Goal: Information Seeking & Learning: Learn about a topic

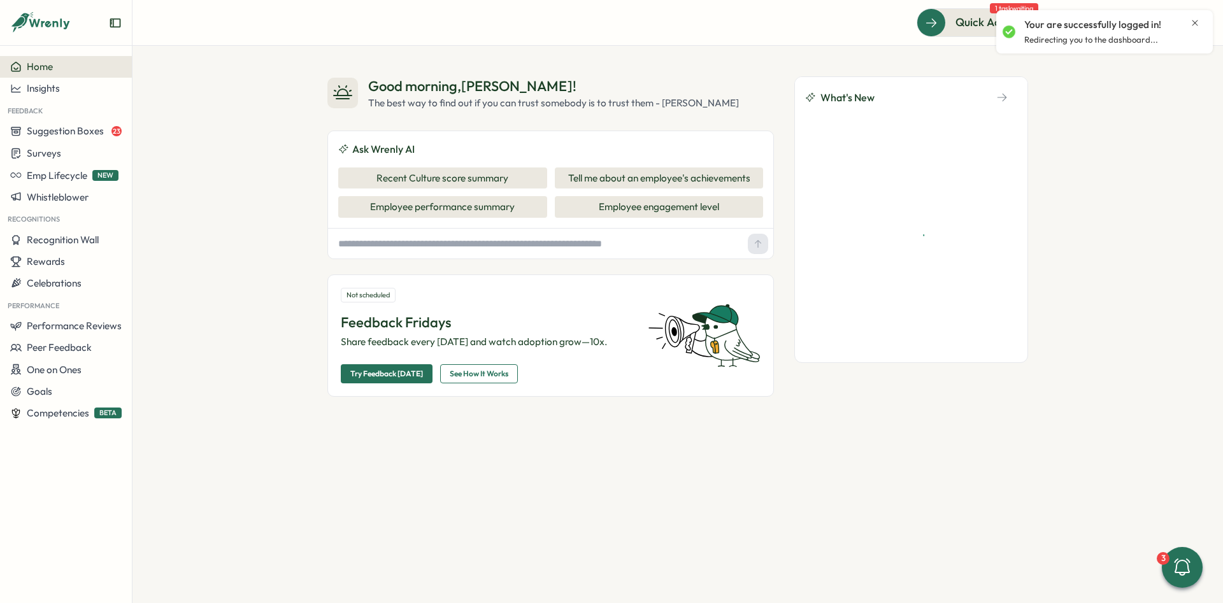
click at [1190, 24] on icon "Close notification" at bounding box center [1195, 23] width 10 height 10
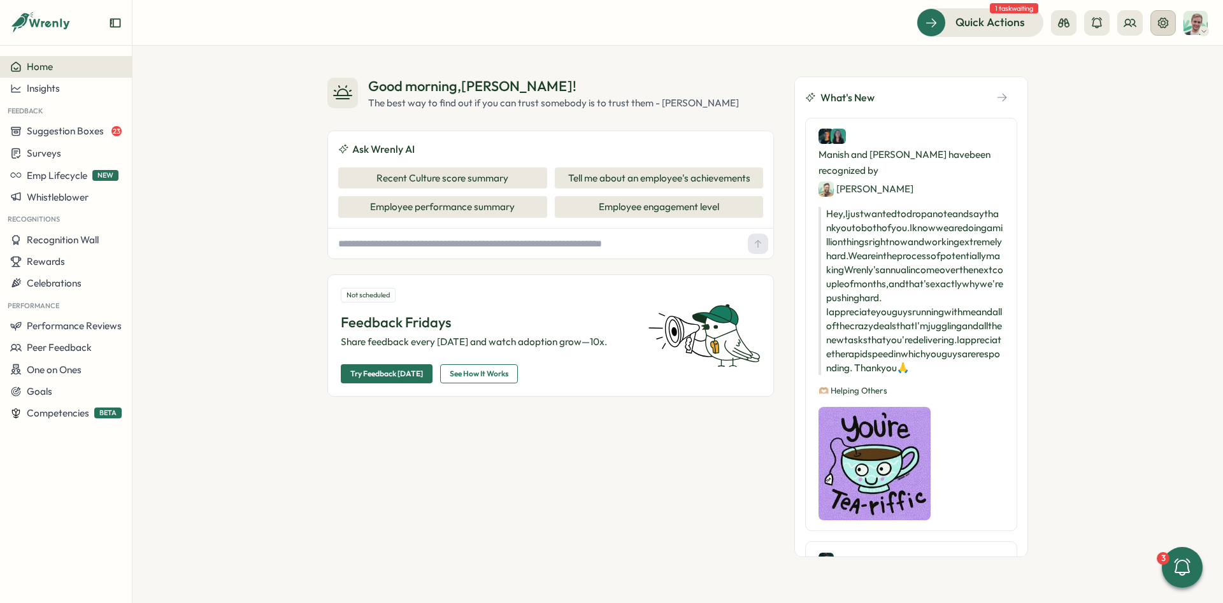
click at [1169, 25] on button at bounding box center [1162, 22] width 25 height 25
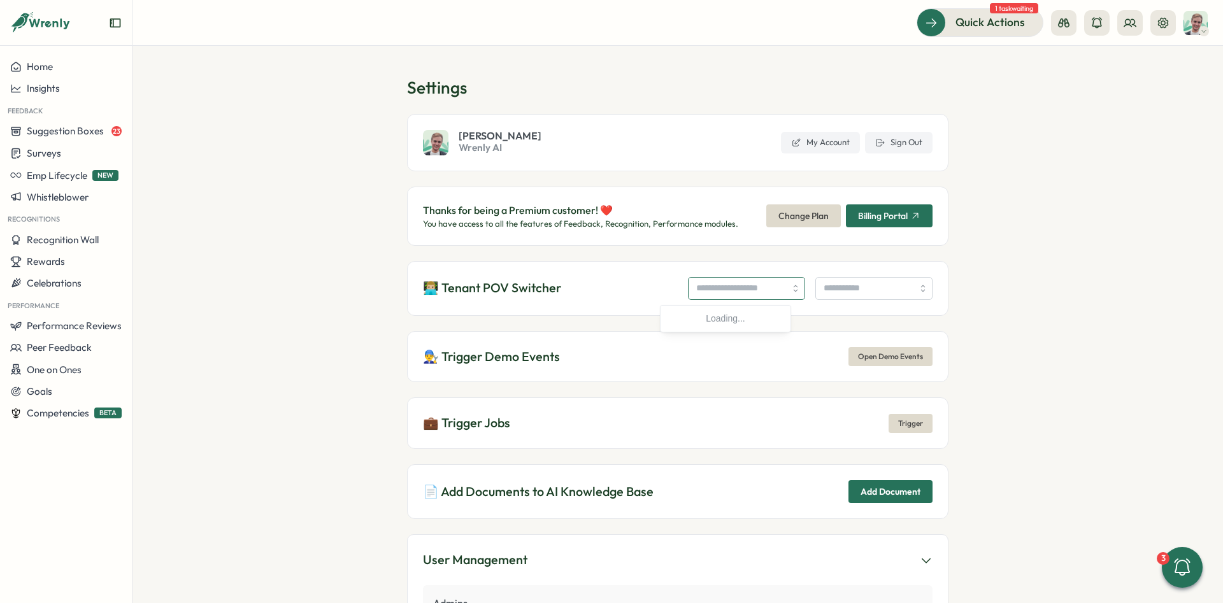
click at [736, 289] on input "search" at bounding box center [746, 288] width 117 height 23
type input "**********"
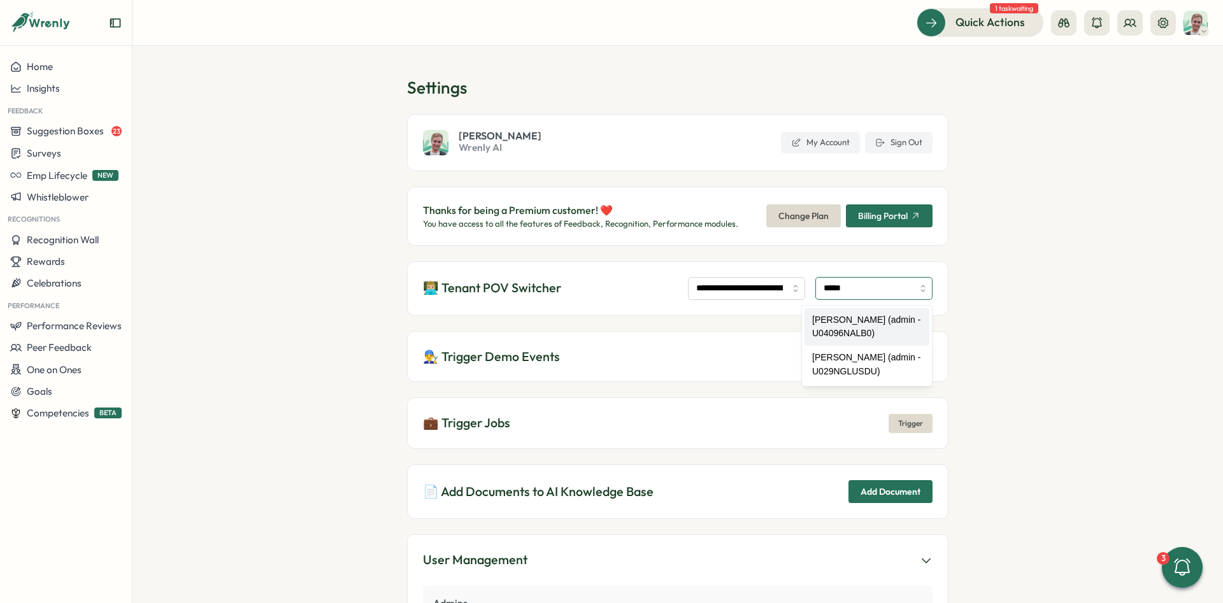
type input "**********"
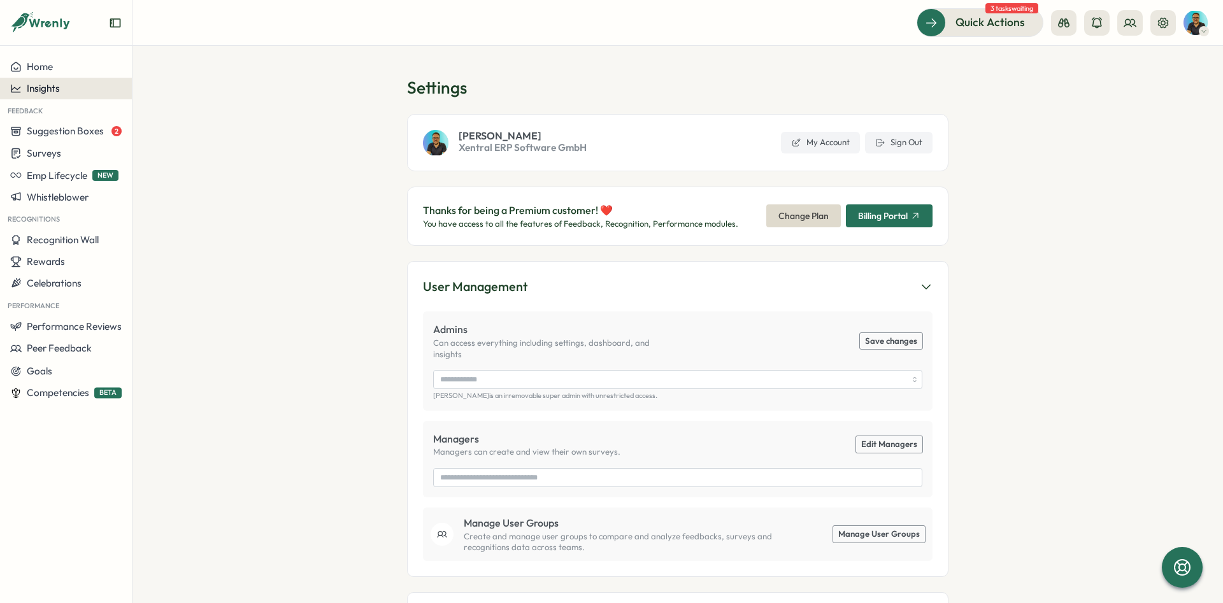
click at [57, 94] on span "Insights" at bounding box center [43, 88] width 33 height 12
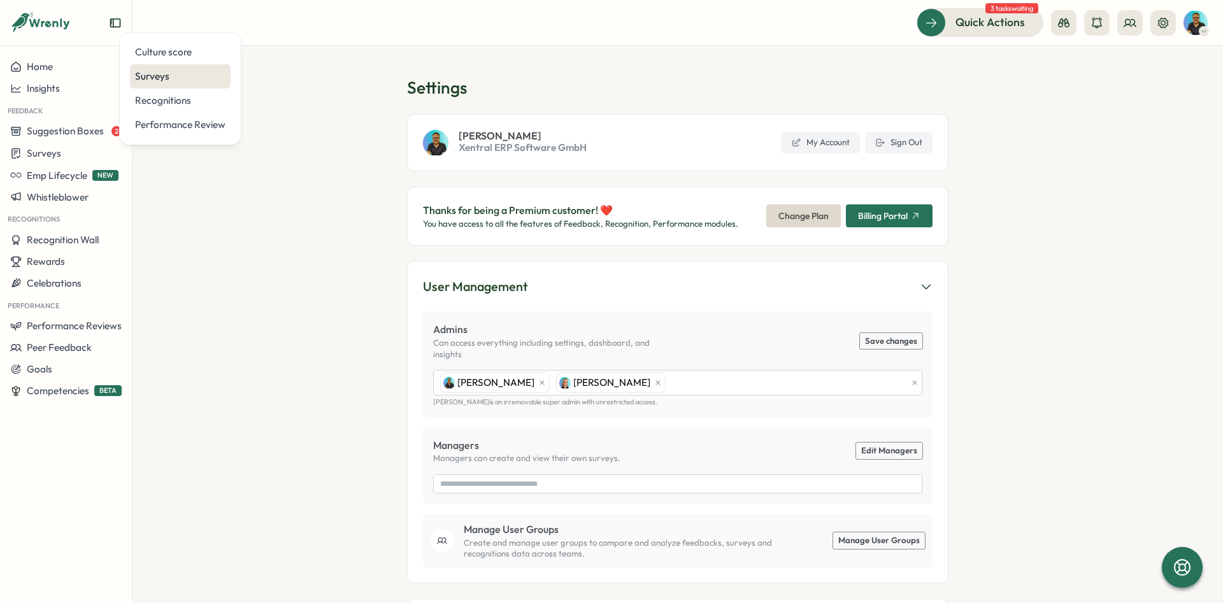
click at [175, 77] on div "Surveys" at bounding box center [180, 76] width 90 height 14
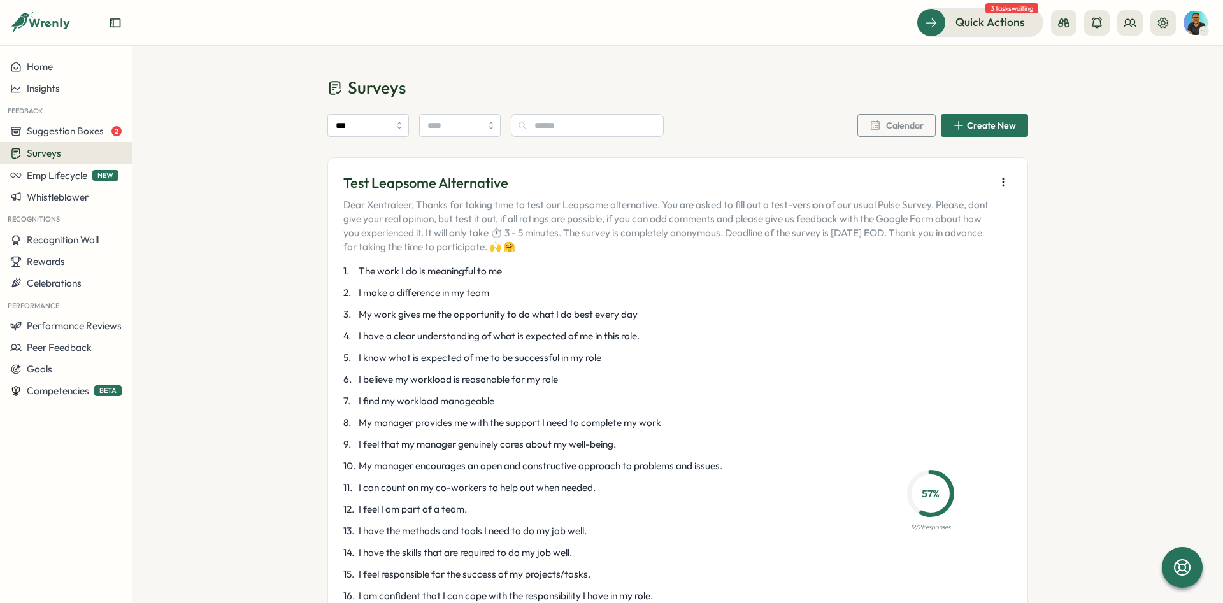
click at [61, 150] on div "Surveys" at bounding box center [65, 153] width 111 height 12
click at [164, 126] on div "Insights" at bounding box center [182, 129] width 95 height 14
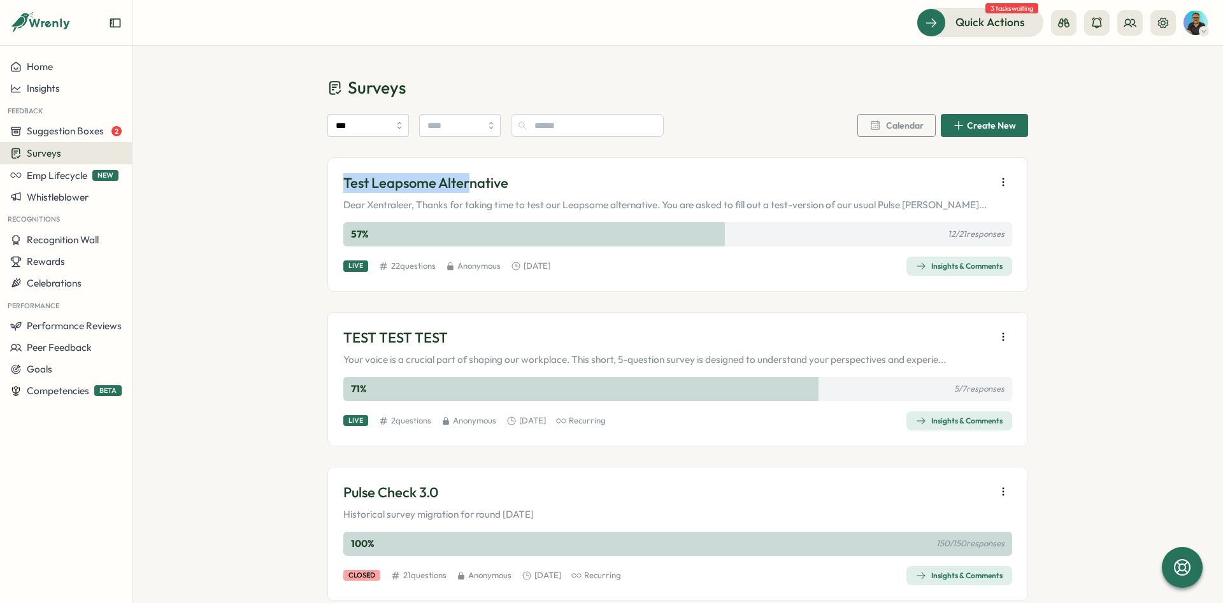
drag, startPoint x: 345, startPoint y: 184, endPoint x: 478, endPoint y: 182, distance: 133.1
click at [478, 182] on p "Test Leapsome Alternative" at bounding box center [664, 183] width 643 height 20
click at [946, 265] on div "Insights & Comments" at bounding box center [959, 266] width 87 height 10
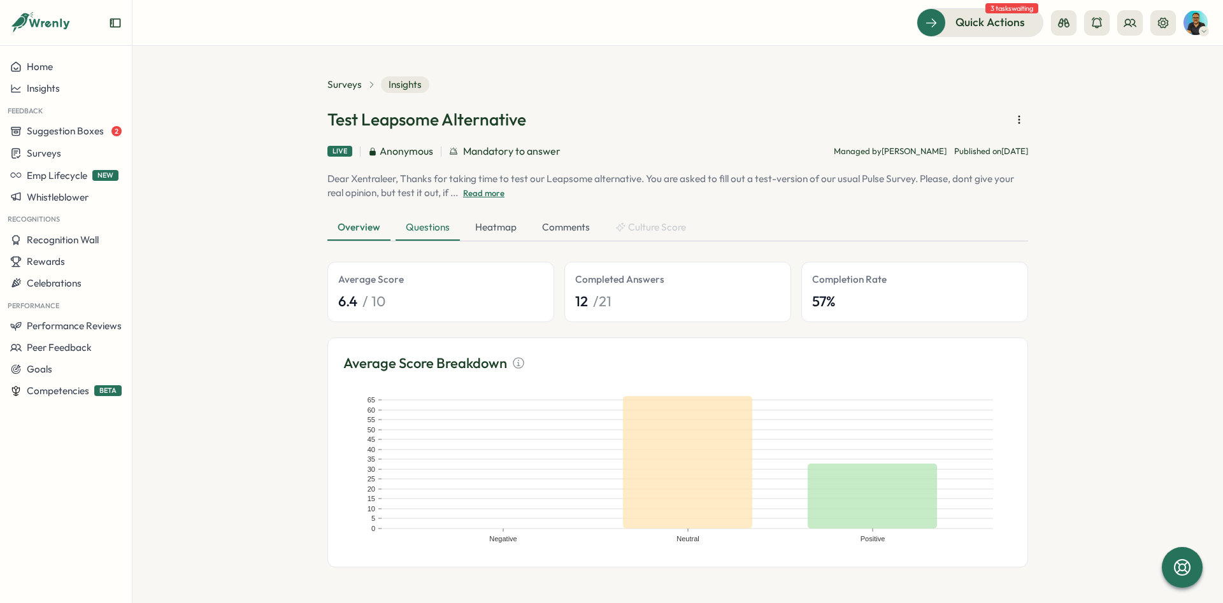
click at [413, 227] on div "Questions" at bounding box center [428, 227] width 64 height 25
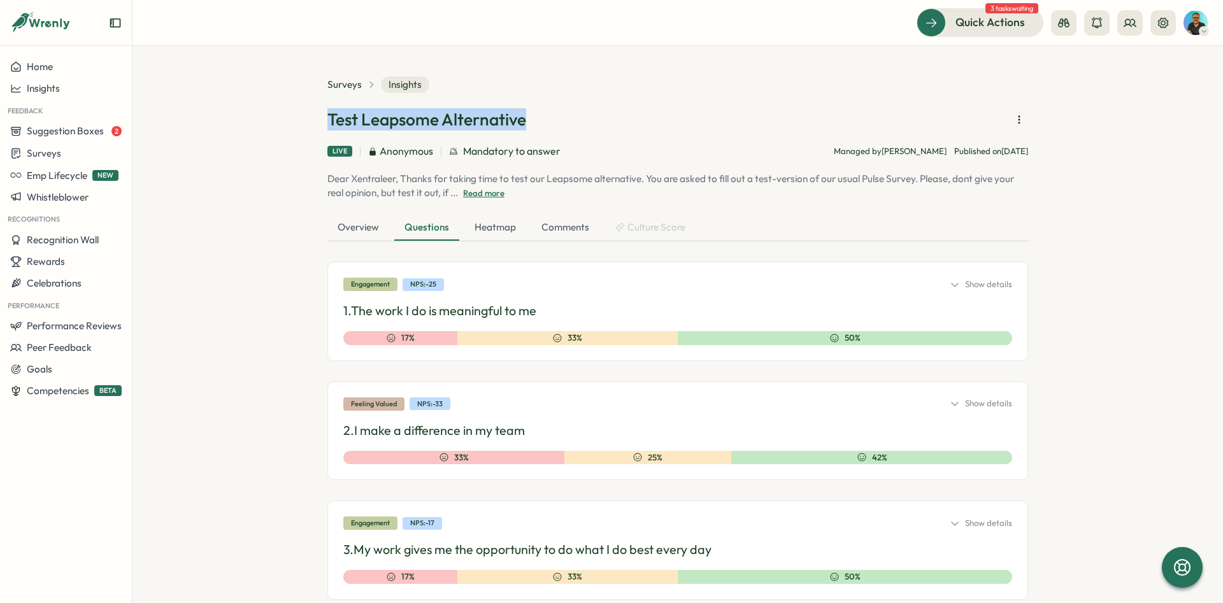
drag, startPoint x: 446, startPoint y: 127, endPoint x: 286, endPoint y: 127, distance: 160.5
click at [286, 127] on section "Surveys Insights Test Leapsome Alternative Live Anonymous Mandatory to answer M…" at bounding box center [677, 324] width 1090 height 557
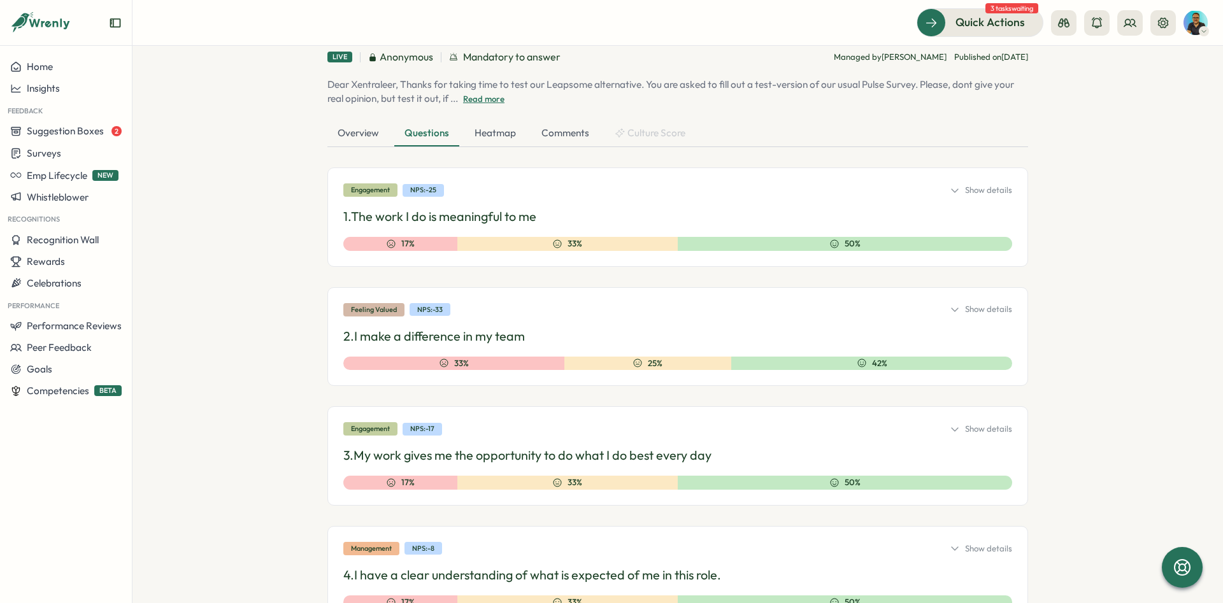
scroll to position [96, 0]
click at [990, 308] on div "Show details" at bounding box center [981, 308] width 62 height 11
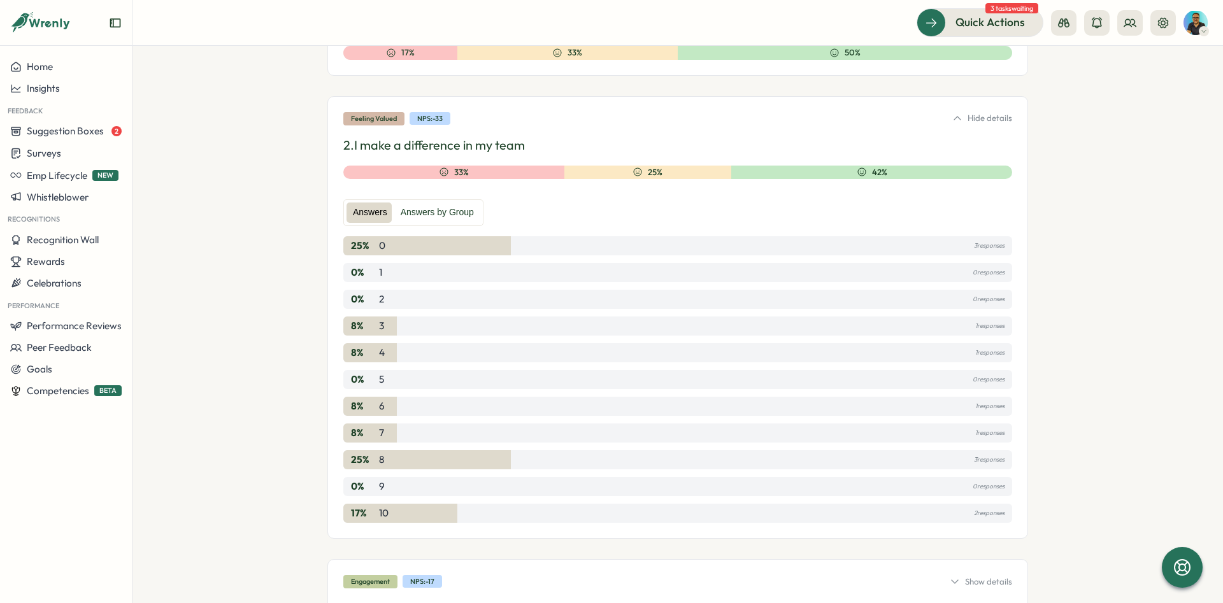
scroll to position [287, 0]
click at [975, 116] on div "Hide details" at bounding box center [982, 116] width 60 height 11
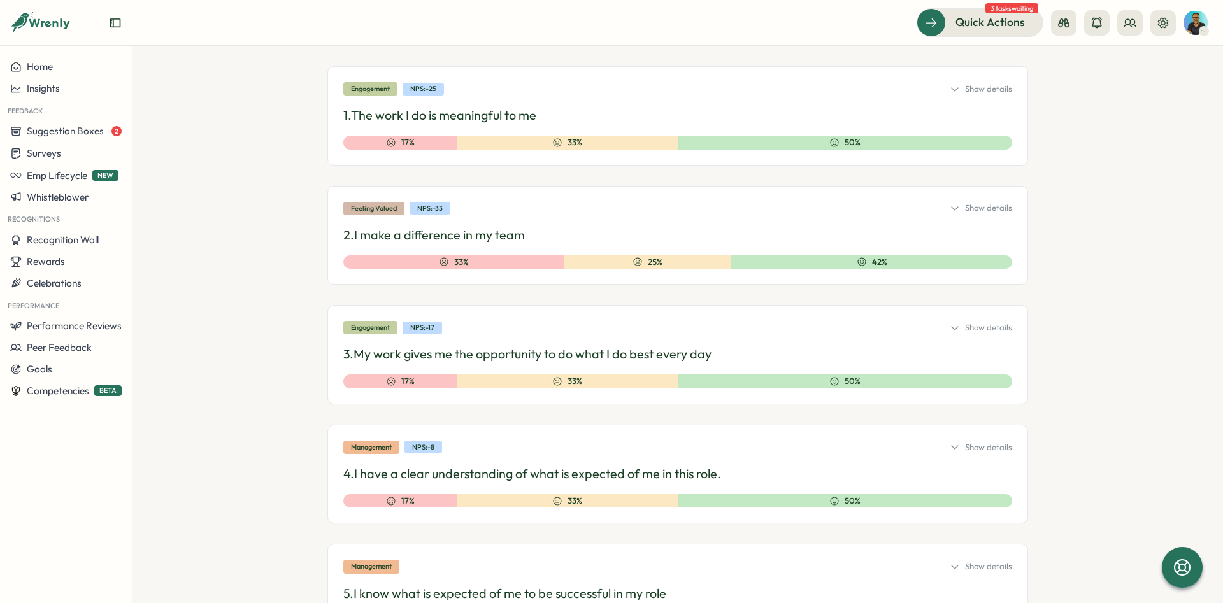
scroll to position [191, 0]
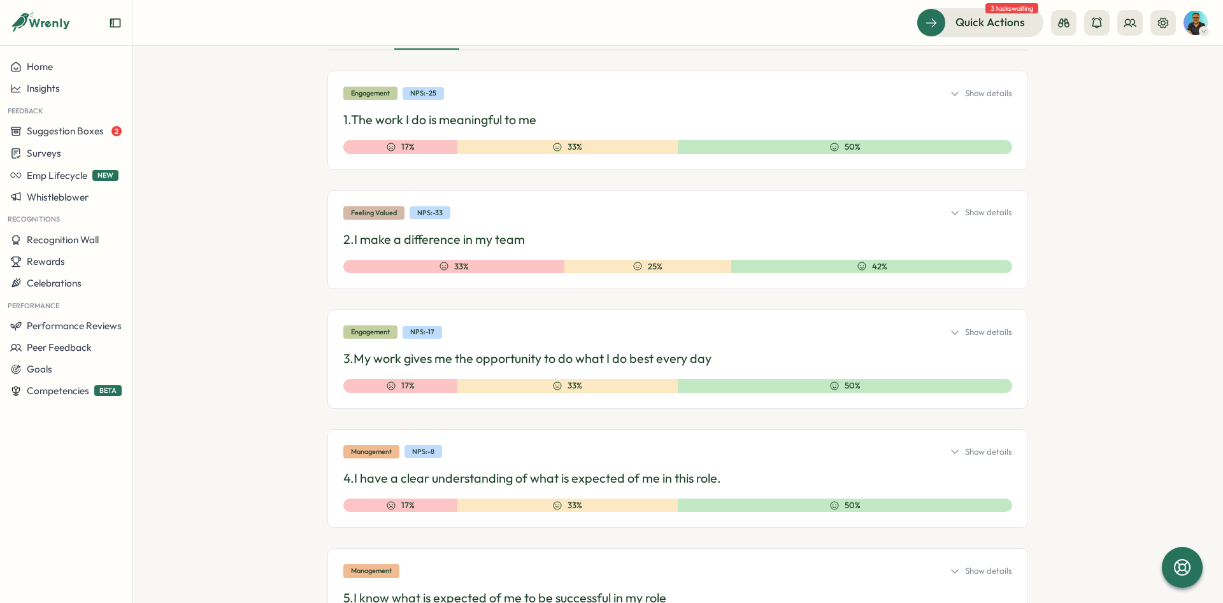
click at [966, 95] on div "Show details" at bounding box center [981, 93] width 62 height 11
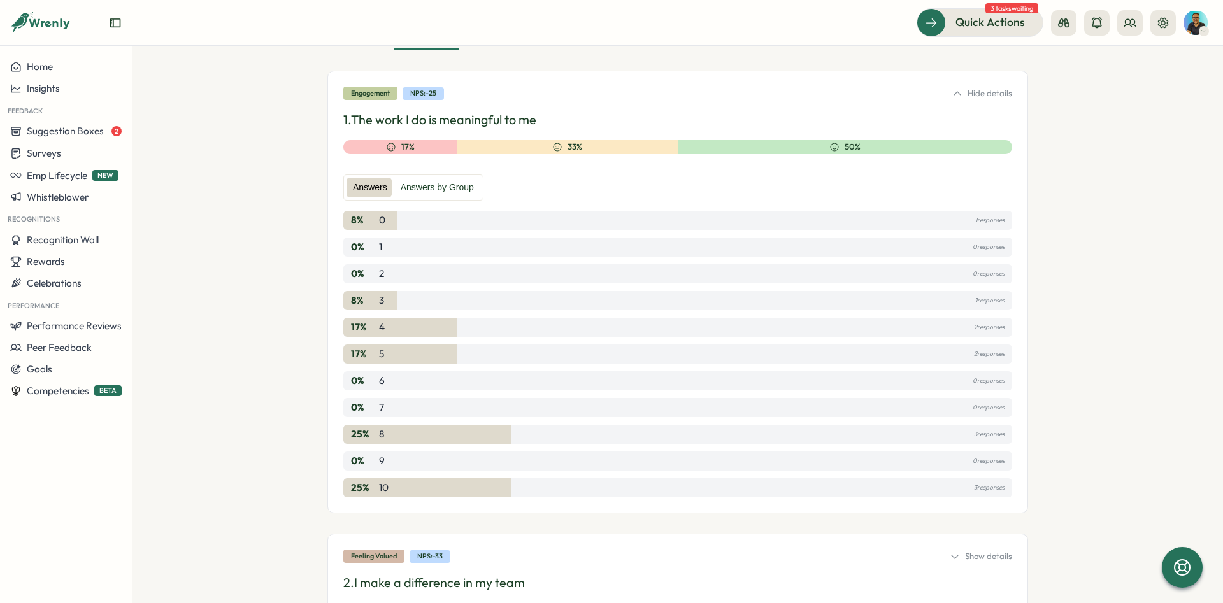
drag, startPoint x: 348, startPoint y: 215, endPoint x: 1012, endPoint y: 488, distance: 717.7
click at [1012, 230] on div "8 % 0 1 responses" at bounding box center [677, 220] width 669 height 19
click at [1012, 488] on div "Engagement NPS: -25 Hide details 1. The work I do is meaningful to me 17% 33% 5…" at bounding box center [677, 292] width 701 height 443
click at [472, 476] on div "8 % 0 1 responses 0 % 1 0 responses 0 % 2 0 responses 8 % 3 1 responses 17 % 4 …" at bounding box center [677, 354] width 669 height 287
click at [385, 478] on div "25 % 10 3 responses" at bounding box center [677, 487] width 669 height 19
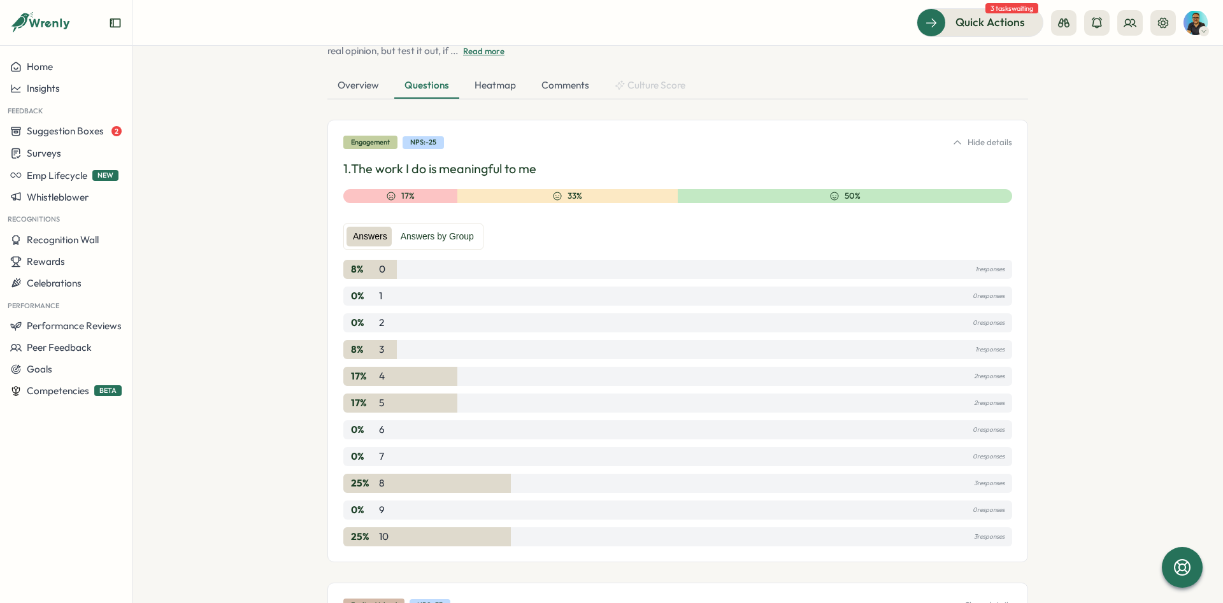
scroll to position [131, 0]
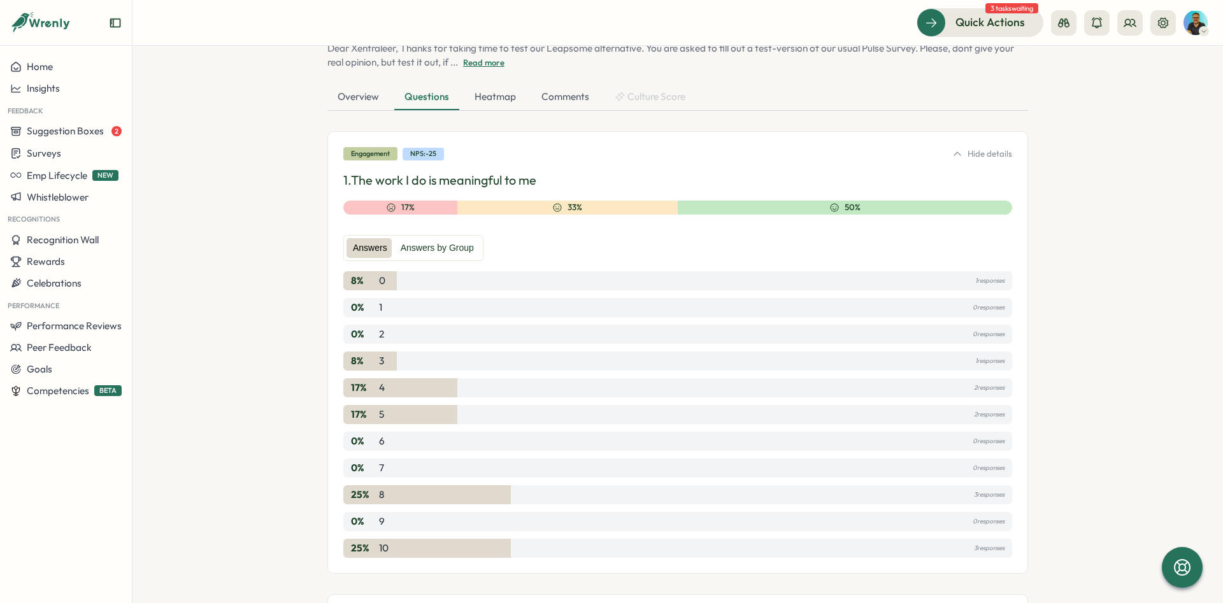
drag, startPoint x: 337, startPoint y: 213, endPoint x: 407, endPoint y: 233, distance: 72.8
click at [407, 233] on div "Engagement NPS: -25 Hide details 1. The work I do is meaningful to me 17% 33% 5…" at bounding box center [677, 352] width 701 height 443
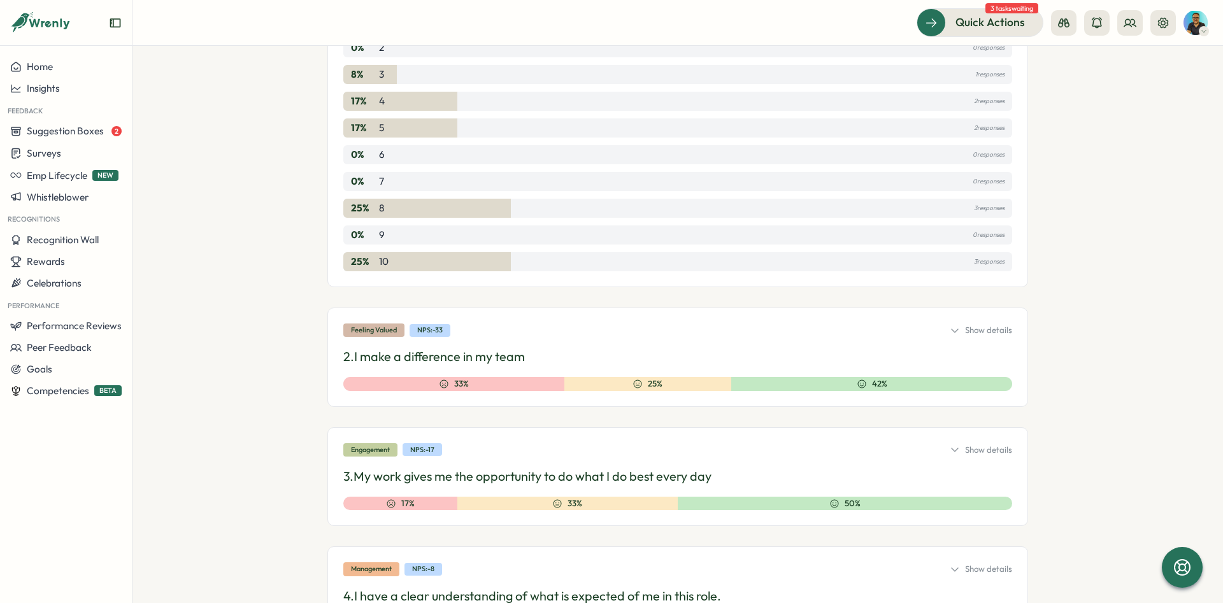
drag, startPoint x: 324, startPoint y: 294, endPoint x: 1016, endPoint y: 267, distance: 693.4
click at [1016, 267] on section "Surveys Insights Test Leapsome Alternative Live Anonymous Mandatory to answer M…" at bounding box center [677, 324] width 1090 height 557
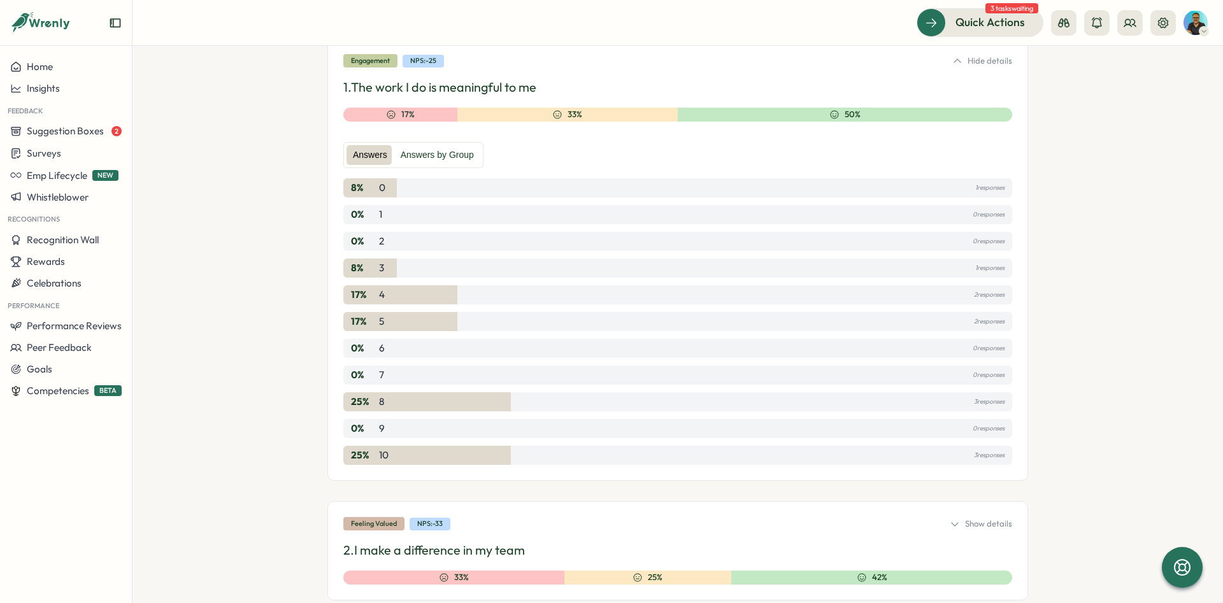
scroll to position [226, 0]
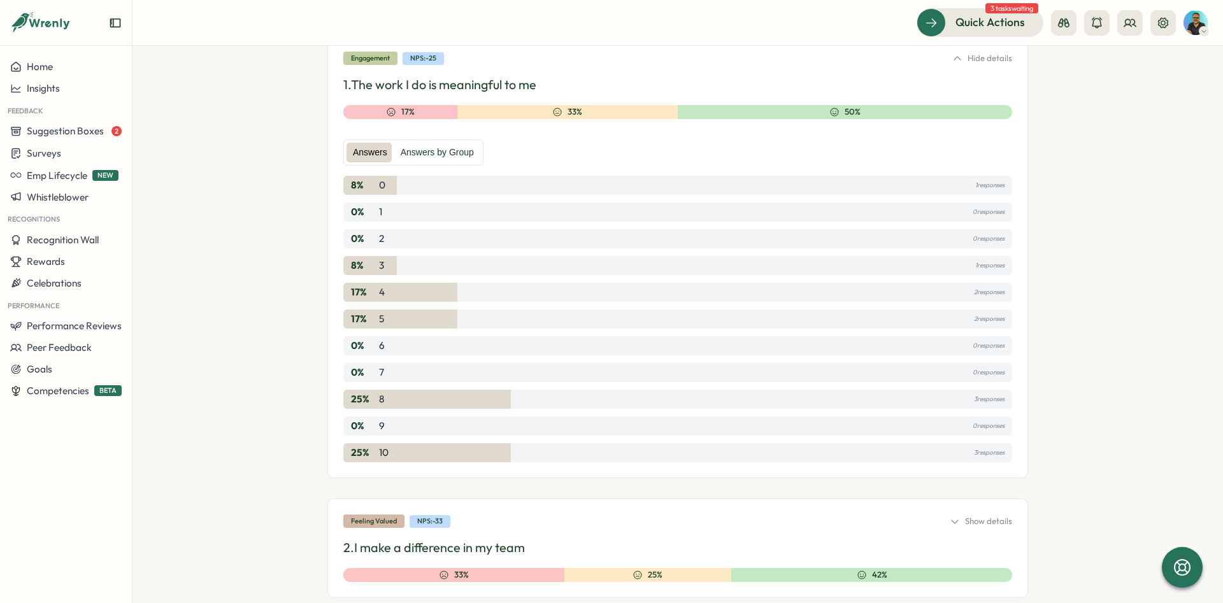
click at [416, 175] on div "Answers Answers by Group 8 % 0 1 responses 0 % 1 0 responses 0 % 2 0 responses …" at bounding box center [677, 296] width 669 height 334
drag, startPoint x: 333, startPoint y: 182, endPoint x: 1008, endPoint y: 459, distance: 730.0
click at [1008, 459] on div "Engagement NPS: -25 Hide details 1. The work I do is meaningful to me 17% 33% 5…" at bounding box center [677, 257] width 701 height 443
click at [512, 453] on div "25 % 10 3 responses" at bounding box center [677, 452] width 669 height 19
drag, startPoint x: 382, startPoint y: 398, endPoint x: 377, endPoint y: 371, distance: 27.2
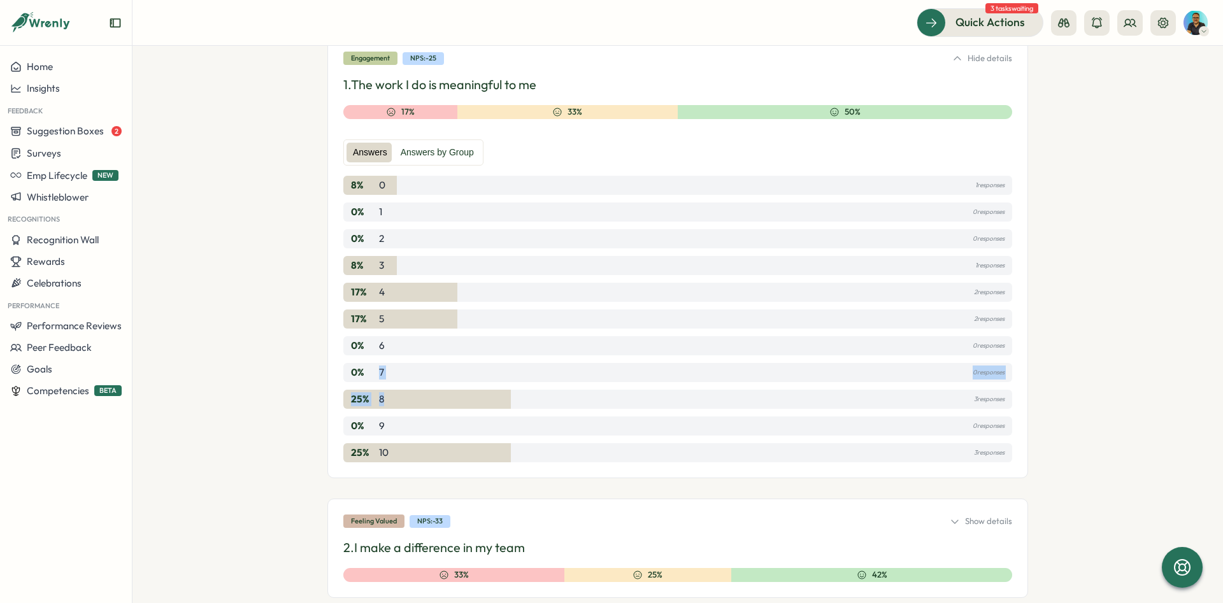
click at [377, 390] on div "25 % 8 3 responses" at bounding box center [677, 399] width 669 height 19
click at [392, 355] on div "0 % 6 0 responses" at bounding box center [677, 345] width 669 height 19
drag, startPoint x: 394, startPoint y: 396, endPoint x: 374, endPoint y: 371, distance: 31.2
click at [374, 390] on div "25 % 8 3 responses" at bounding box center [677, 399] width 669 height 19
drag, startPoint x: 405, startPoint y: 455, endPoint x: 348, endPoint y: 425, distance: 65.0
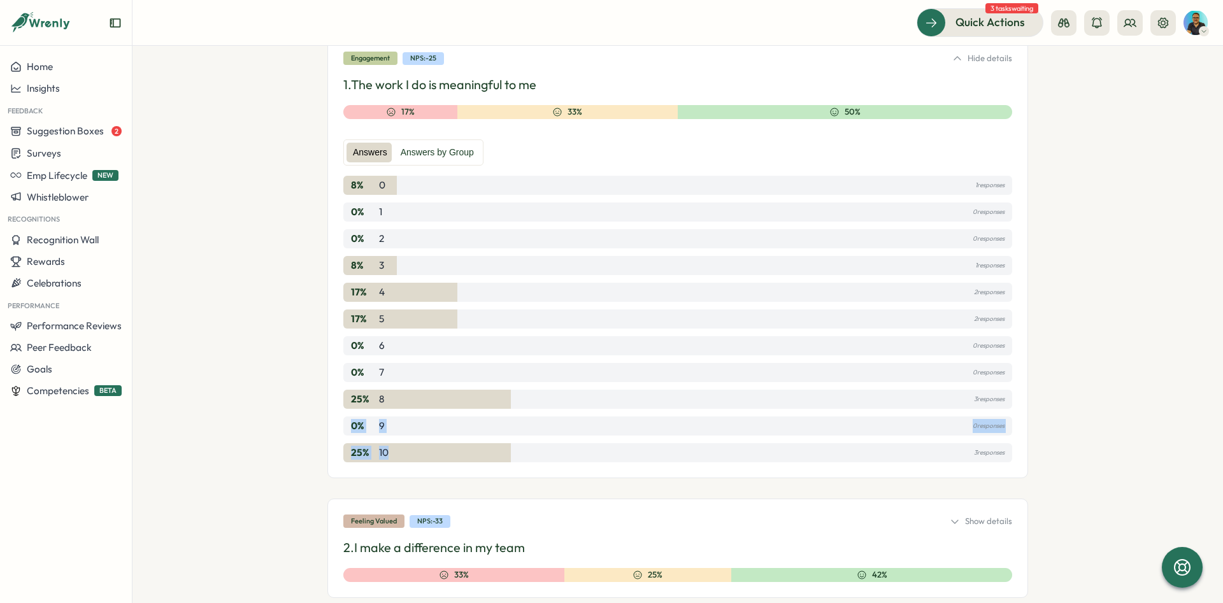
click at [348, 443] on div "25 % 10 3 responses" at bounding box center [677, 452] width 669 height 19
click at [348, 425] on div "0 % 9 0 responses" at bounding box center [677, 426] width 669 height 19
drag, startPoint x: 348, startPoint y: 425, endPoint x: 994, endPoint y: 462, distance: 647.5
click at [994, 436] on div "0 % 9 0 responses" at bounding box center [677, 426] width 669 height 19
click at [589, 437] on div "8 % 0 1 responses 0 % 1 0 responses 0 % 2 0 responses 8 % 3 1 responses 17 % 4 …" at bounding box center [677, 319] width 669 height 287
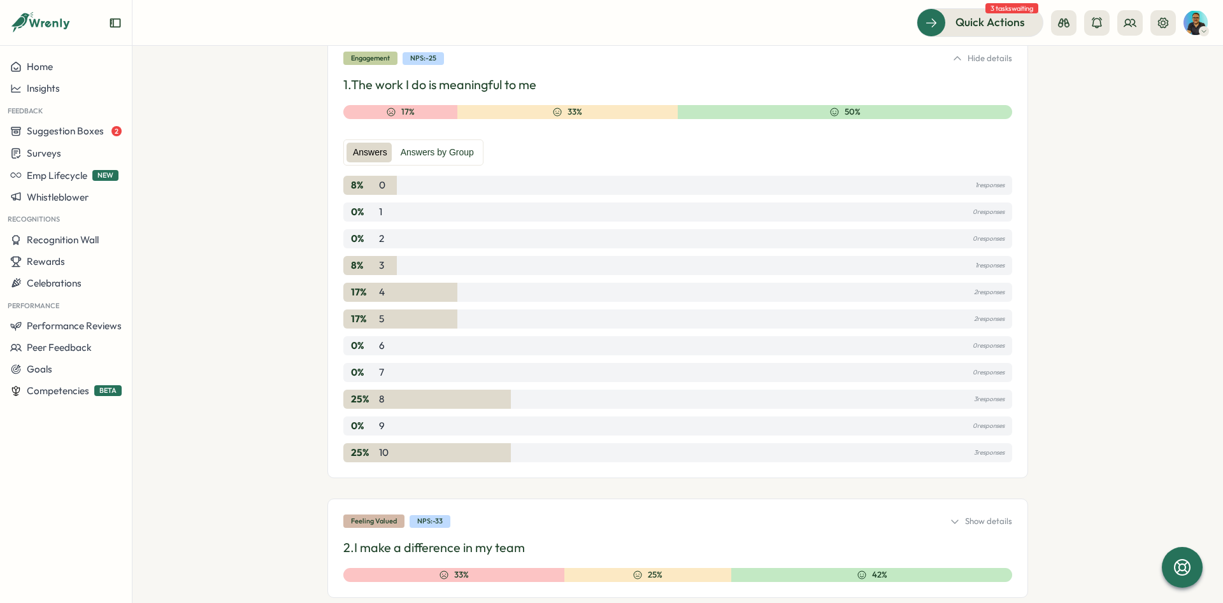
drag, startPoint x: 350, startPoint y: 429, endPoint x: 1013, endPoint y: 456, distance: 662.9
click at [1012, 436] on div "0 % 9 0 responses" at bounding box center [677, 426] width 669 height 19
drag, startPoint x: 378, startPoint y: 399, endPoint x: 426, endPoint y: 397, distance: 48.4
click at [426, 397] on div "25 % 8 3 responses" at bounding box center [677, 399] width 669 height 19
drag, startPoint x: 411, startPoint y: 390, endPoint x: 378, endPoint y: 392, distance: 33.2
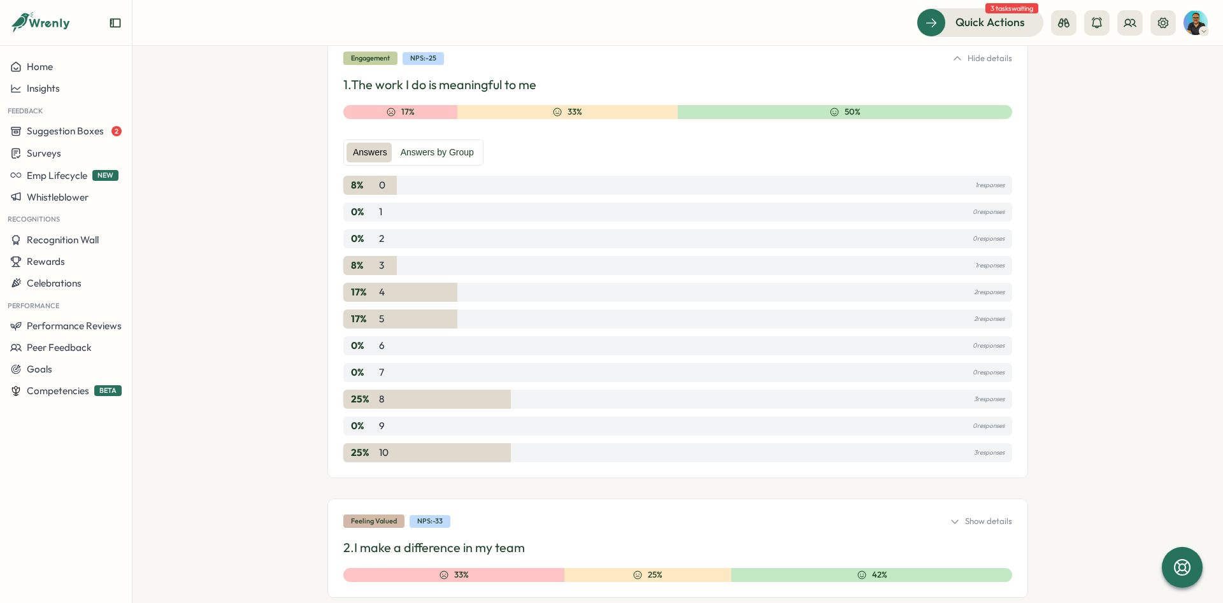
click at [412, 390] on div "8 % 0 1 responses 0 % 1 0 responses 0 % 2 0 responses 8 % 3 1 responses 17 % 4 …" at bounding box center [677, 319] width 669 height 287
drag, startPoint x: 342, startPoint y: 394, endPoint x: 1014, endPoint y: 400, distance: 672.0
click at [1014, 400] on div "Engagement NPS: -25 Hide details 1. The work I do is meaningful to me 17% 33% 5…" at bounding box center [677, 257] width 701 height 443
drag, startPoint x: 1014, startPoint y: 400, endPoint x: 349, endPoint y: 395, distance: 664.9
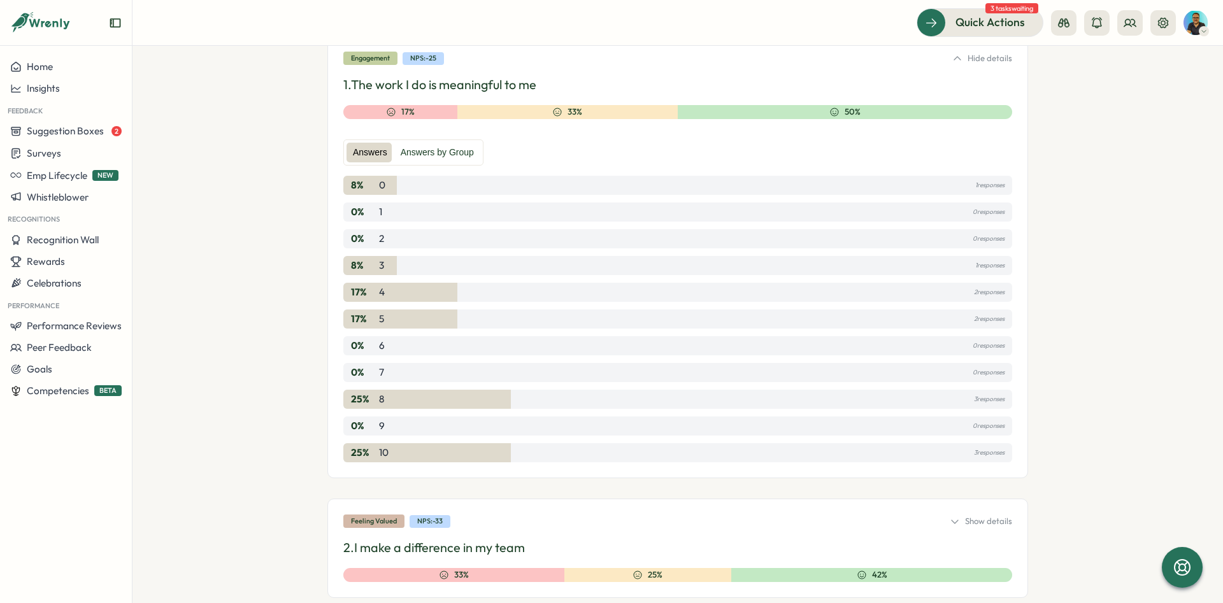
click at [349, 395] on div "Engagement NPS: -25 Hide details 1. The work I do is meaningful to me 17% 33% 5…" at bounding box center [677, 257] width 701 height 443
click at [341, 398] on div "Engagement NPS: -25 Hide details 1. The work I do is meaningful to me 17% 33% 5…" at bounding box center [677, 257] width 701 height 443
drag, startPoint x: 341, startPoint y: 398, endPoint x: 1020, endPoint y: 406, distance: 679.0
click at [1020, 406] on div "Engagement NPS: -25 Hide details 1. The work I do is meaningful to me 17% 33% 5…" at bounding box center [677, 257] width 701 height 443
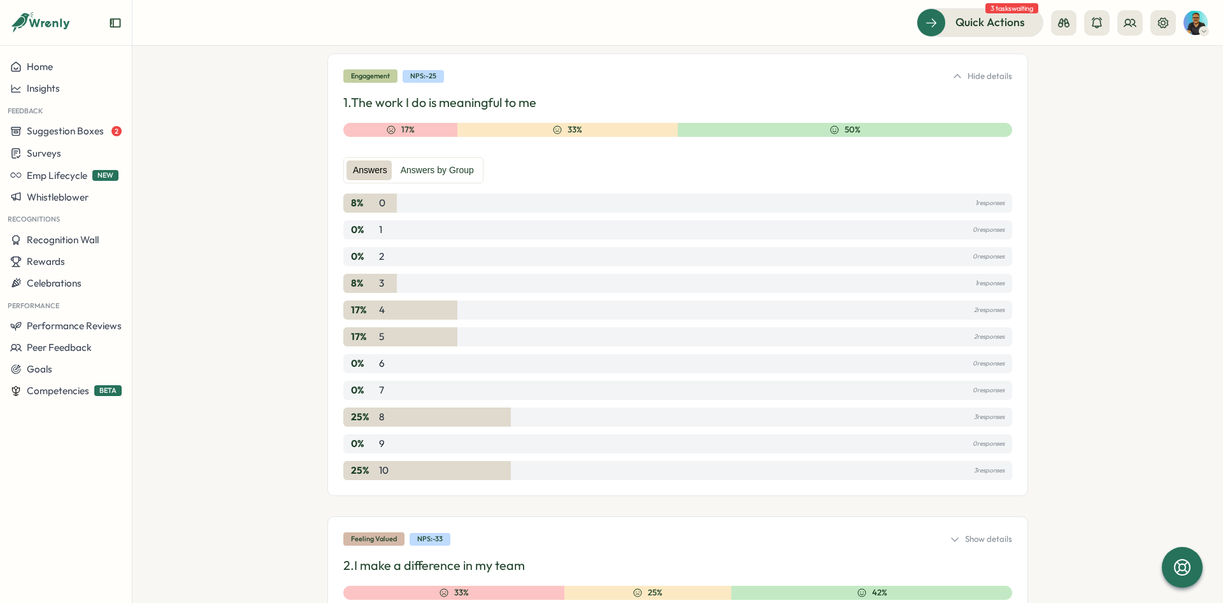
scroll to position [201, 0]
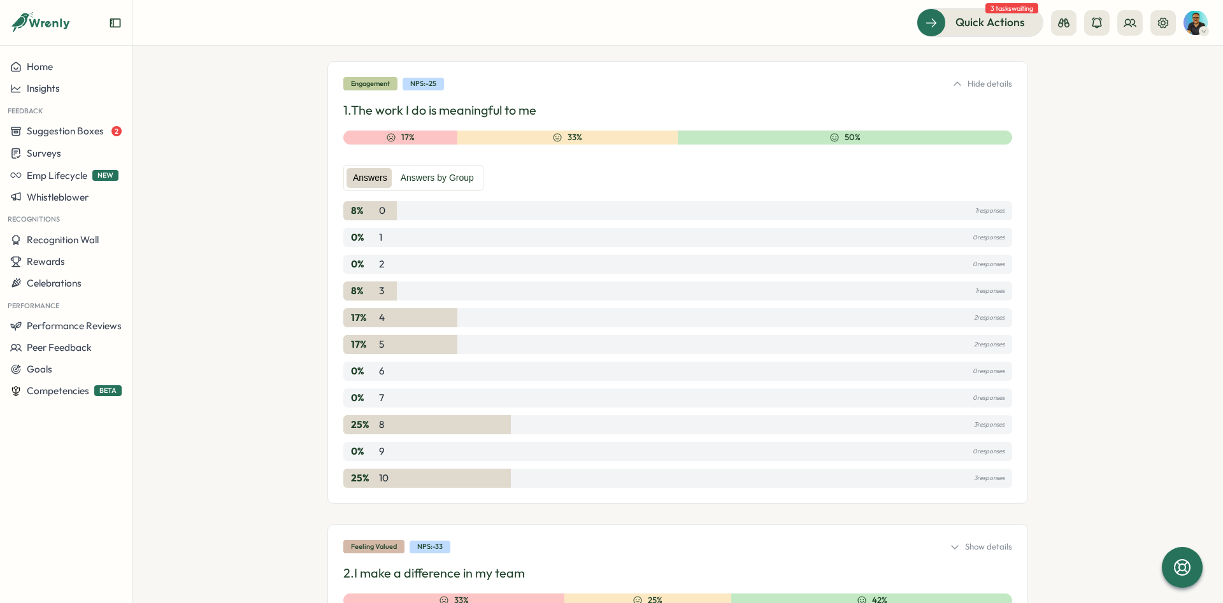
click at [377, 429] on div "25 % 8 3 responses" at bounding box center [677, 424] width 669 height 19
drag, startPoint x: 345, startPoint y: 427, endPoint x: 1016, endPoint y: 476, distance: 673.0
click at [1012, 434] on div "25 % 8 3 responses" at bounding box center [677, 424] width 669 height 19
click at [1027, 468] on div "Engagement NPS: -25 Hide details 1. The work I do is meaningful to me 17% 33% 5…" at bounding box center [677, 282] width 701 height 443
drag, startPoint x: 1023, startPoint y: 476, endPoint x: 334, endPoint y: 424, distance: 691.0
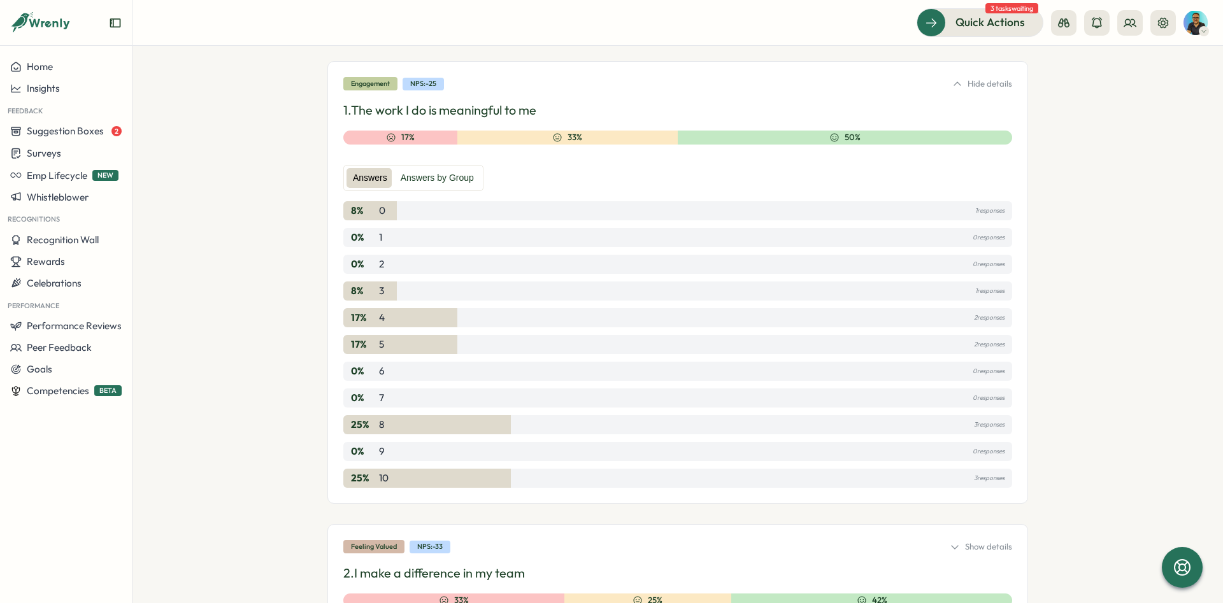
click at [334, 424] on div "Engagement NPS: -25 Hide details 1. The work I do is meaningful to me 17% 33% 5…" at bounding box center [677, 282] width 701 height 443
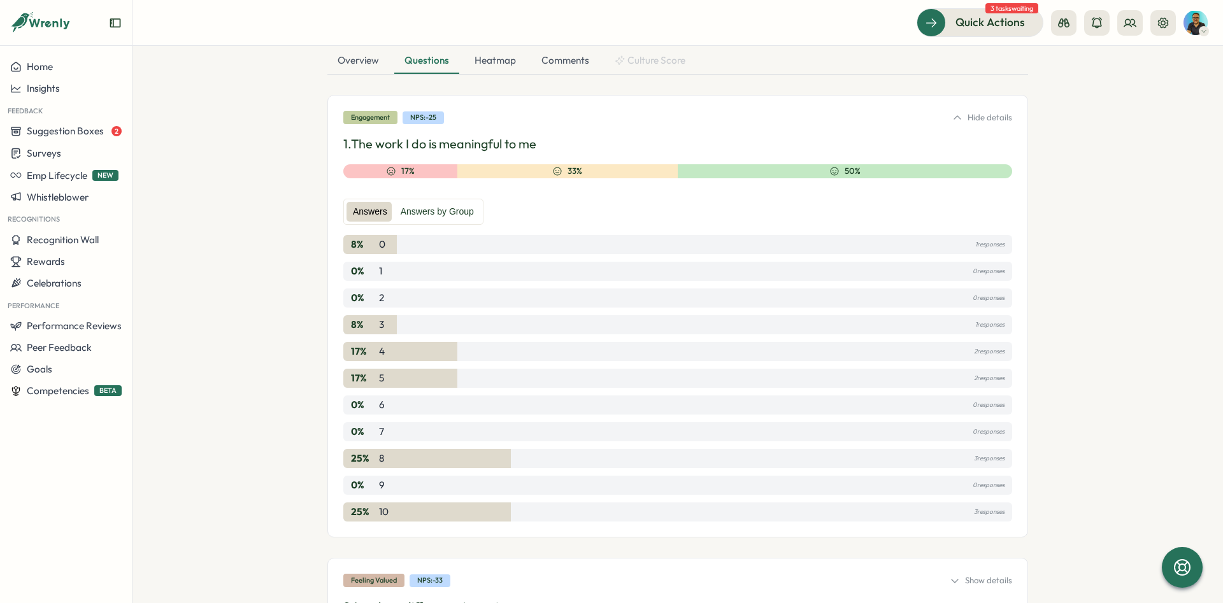
scroll to position [186, 0]
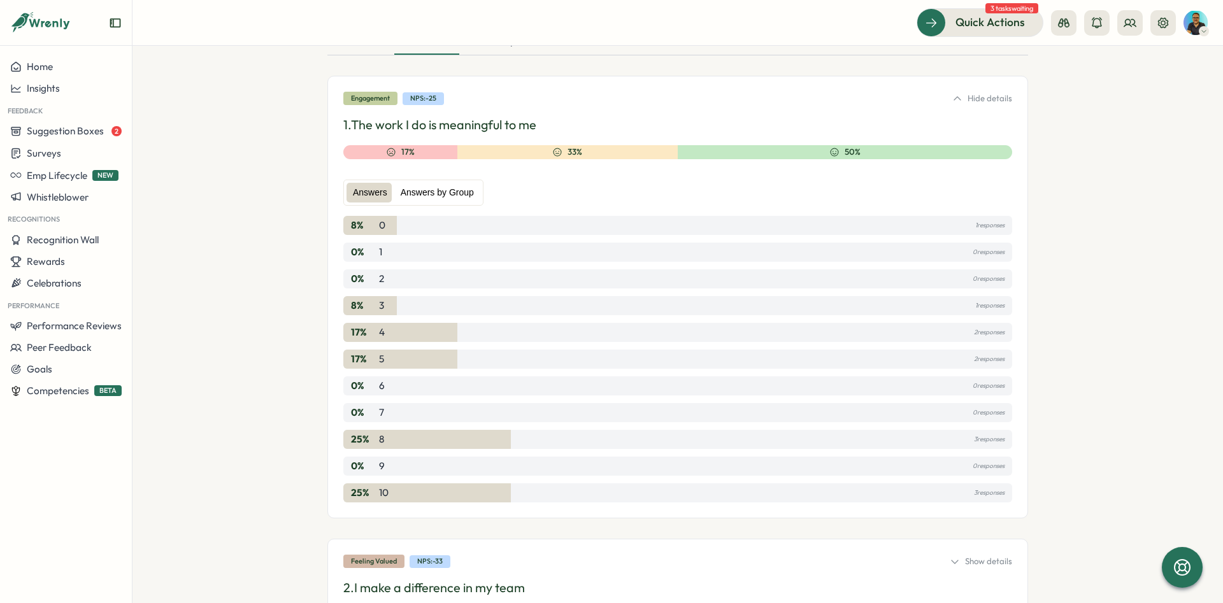
click at [452, 195] on label "Answers by Group" at bounding box center [437, 193] width 86 height 20
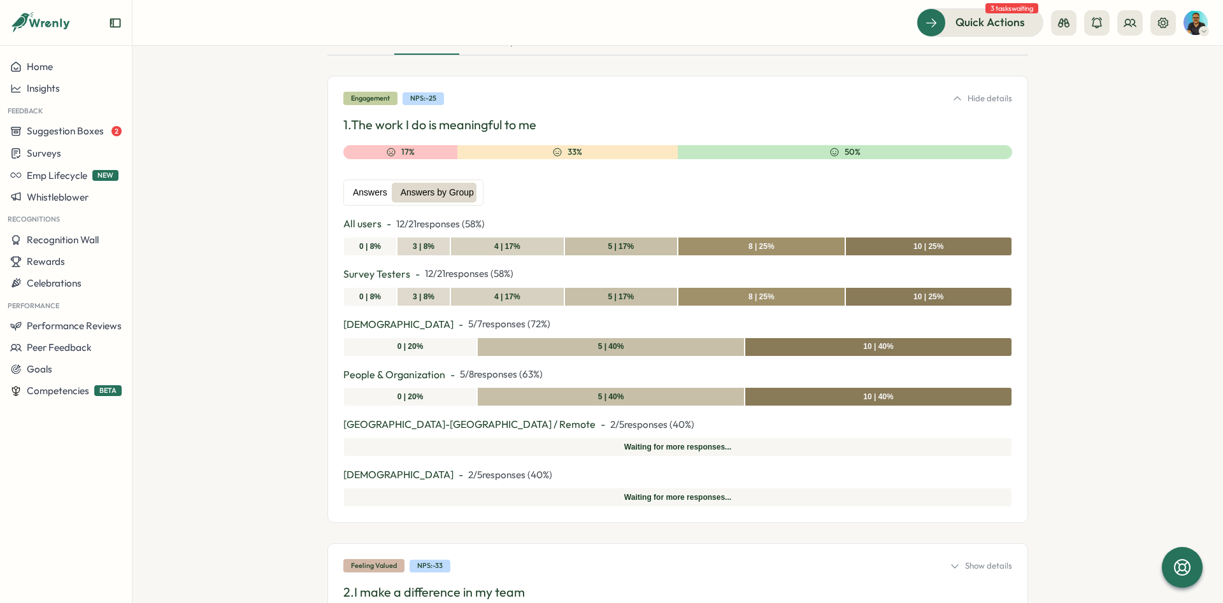
click at [378, 194] on label "Answers" at bounding box center [369, 193] width 47 height 20
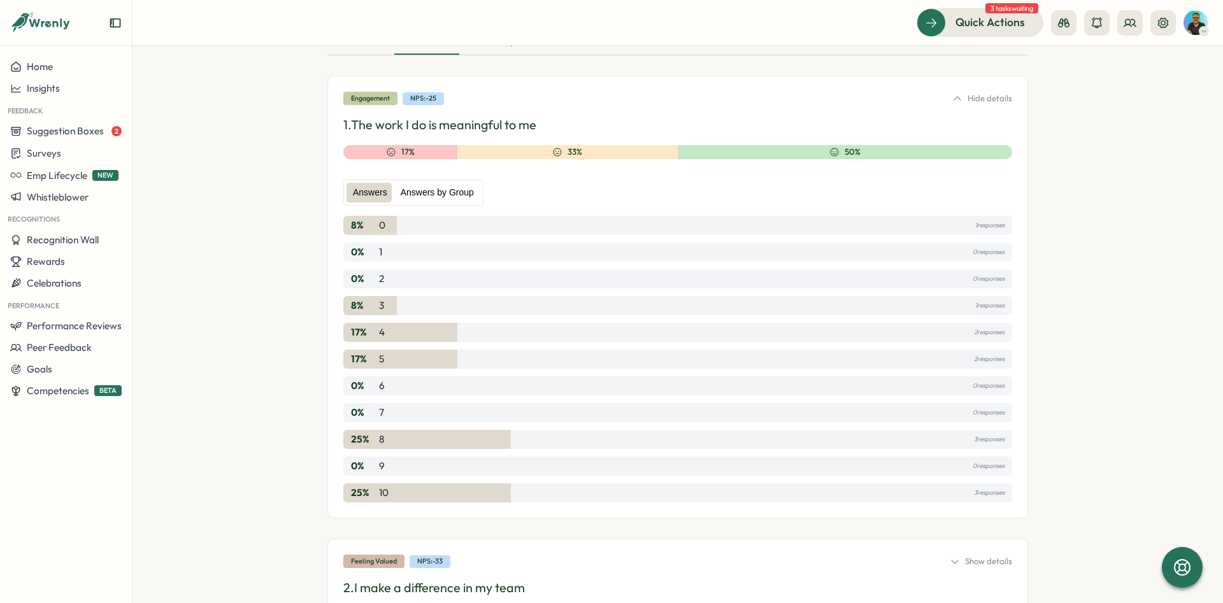
click at [410, 192] on label "Answers by Group" at bounding box center [437, 193] width 86 height 20
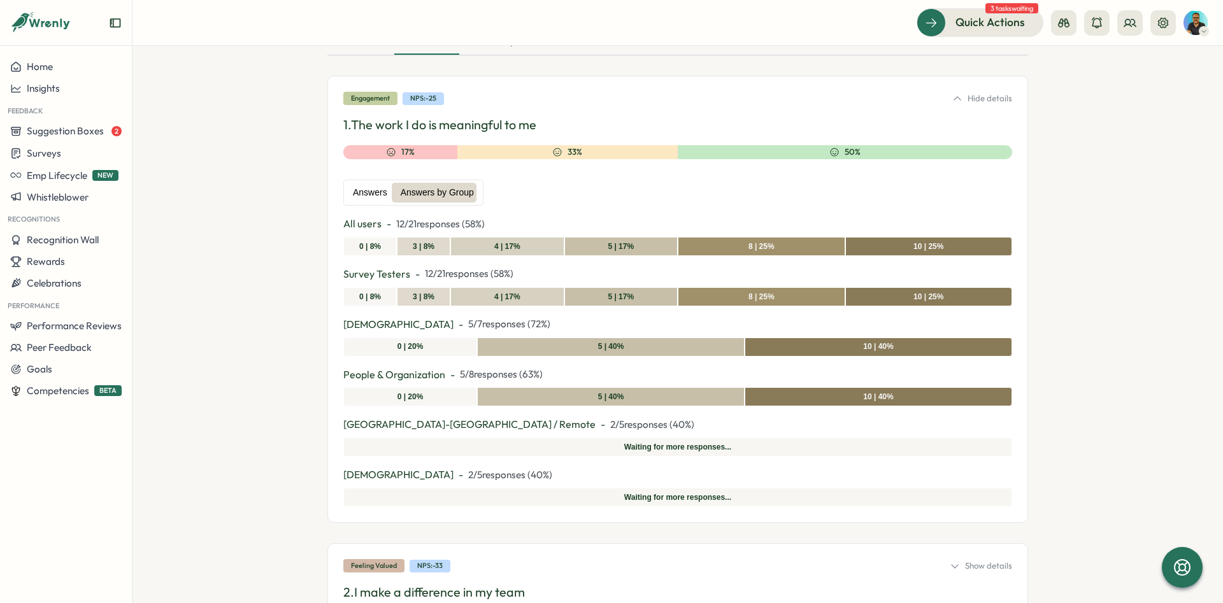
click at [376, 192] on label "Answers" at bounding box center [369, 193] width 47 height 20
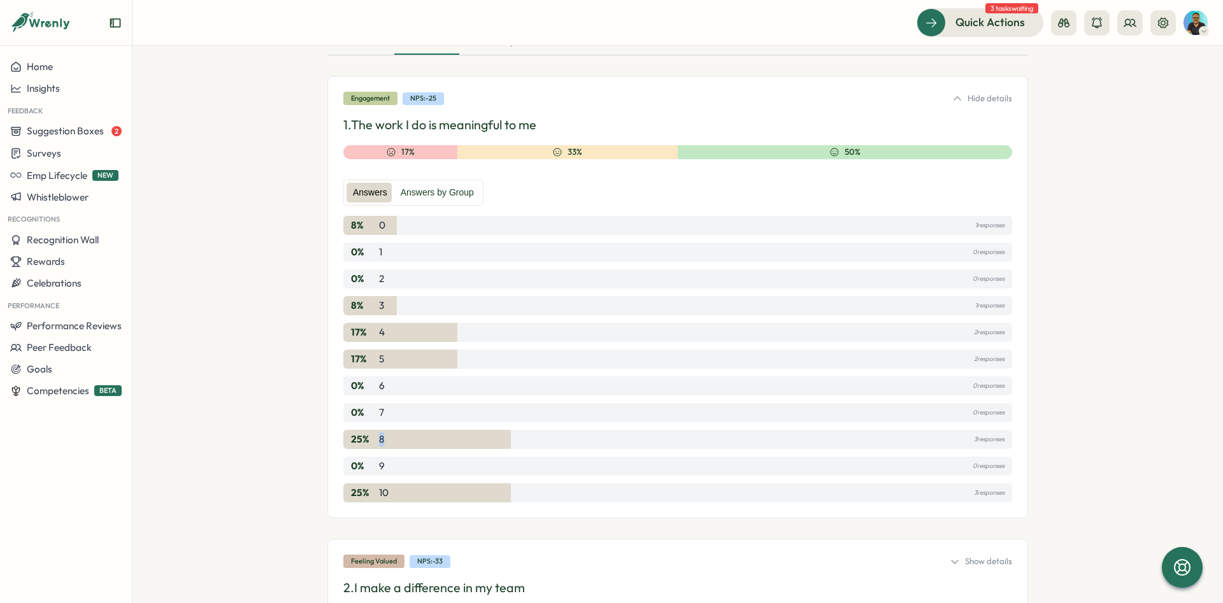
drag, startPoint x: 385, startPoint y: 438, endPoint x: 411, endPoint y: 438, distance: 25.5
click at [411, 438] on div "25 % 8 3 responses" at bounding box center [677, 439] width 669 height 19
click at [408, 438] on div "25 % 8 3 responses" at bounding box center [677, 439] width 669 height 19
drag, startPoint x: 406, startPoint y: 438, endPoint x: 321, endPoint y: 440, distance: 85.4
click at [343, 440] on div "25 % 8 3 responses" at bounding box center [677, 439] width 669 height 19
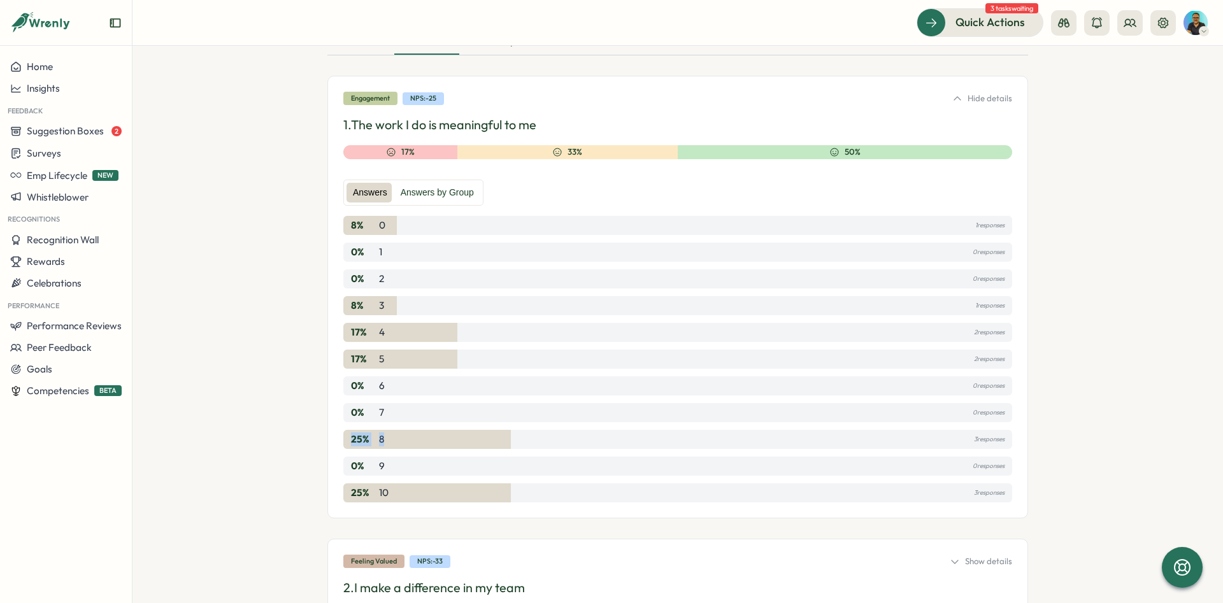
click at [380, 439] on p "8" at bounding box center [381, 439] width 5 height 14
click at [382, 439] on p "8" at bounding box center [381, 439] width 5 height 14
drag, startPoint x: 394, startPoint y: 441, endPoint x: 332, endPoint y: 440, distance: 61.8
click at [343, 440] on div "25 % 8 3 responses" at bounding box center [677, 439] width 669 height 19
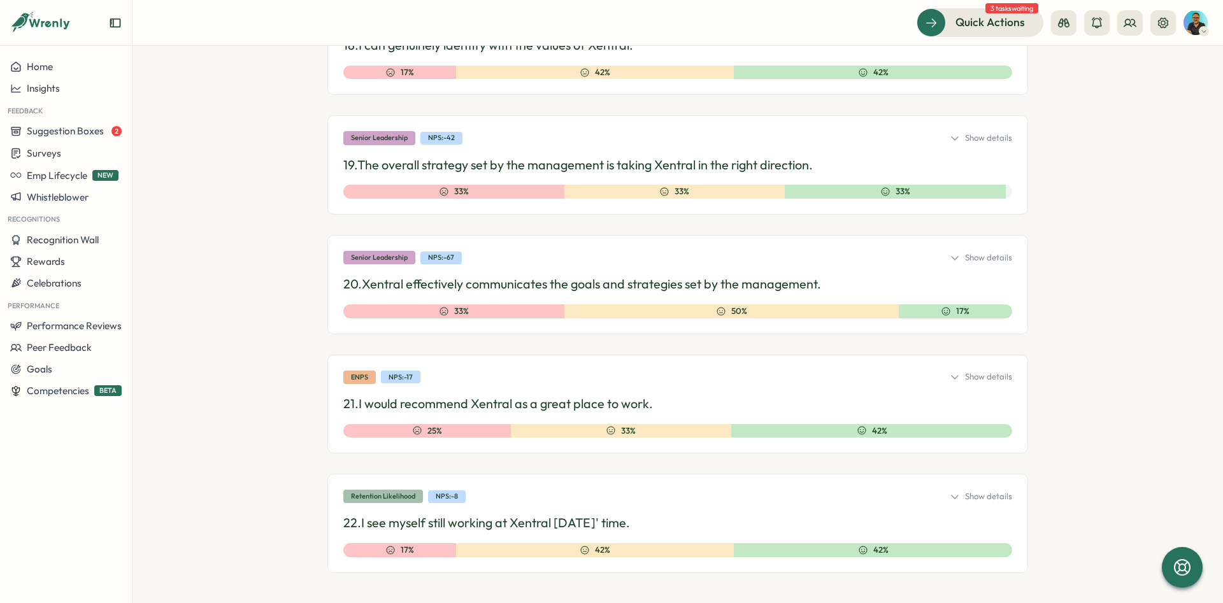
scroll to position [2641, 0]
click at [978, 375] on div "Show details" at bounding box center [981, 376] width 62 height 11
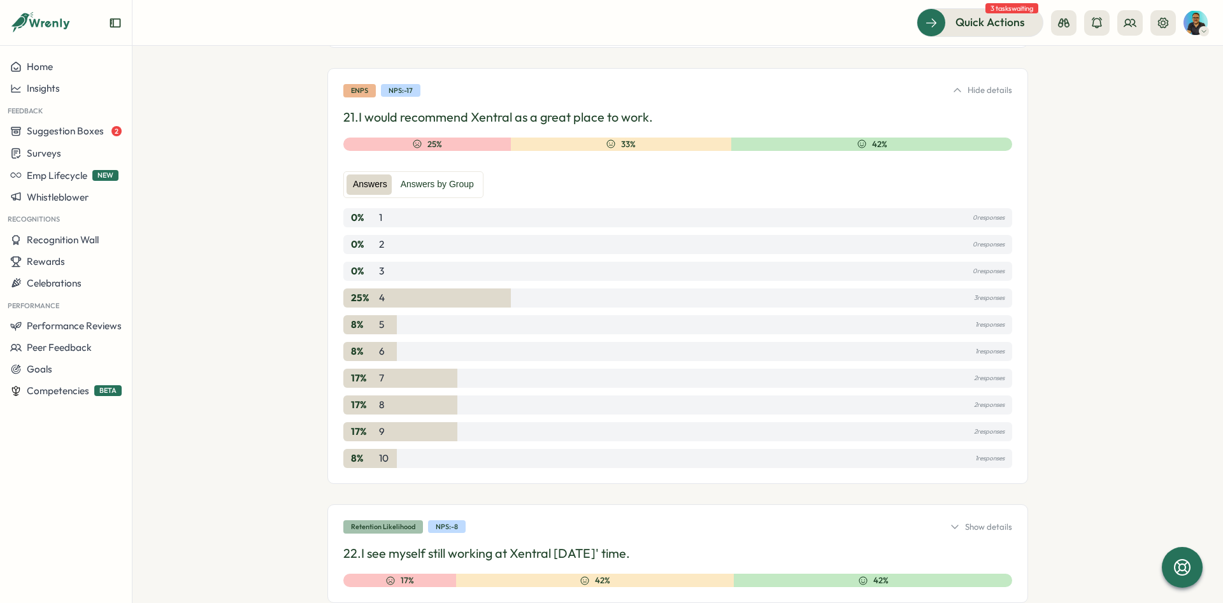
scroll to position [2928, 0]
drag, startPoint x: 355, startPoint y: 348, endPoint x: 343, endPoint y: 294, distance: 55.5
click at [343, 341] on div "8 % 6 1 responses" at bounding box center [677, 350] width 669 height 19
drag, startPoint x: 347, startPoint y: 424, endPoint x: 404, endPoint y: 460, distance: 67.3
click at [404, 441] on div "17 % 9 2 responses" at bounding box center [677, 431] width 669 height 19
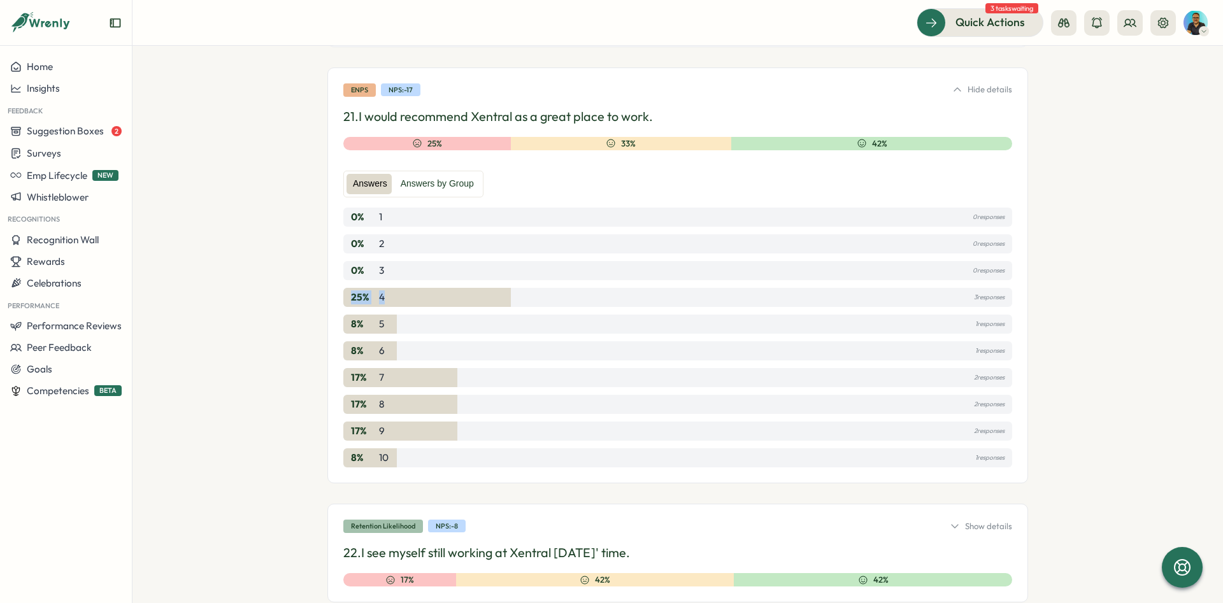
drag, startPoint x: 353, startPoint y: 298, endPoint x: 412, endPoint y: 303, distance: 59.4
click at [412, 303] on div "25 % 4 3 responses" at bounding box center [677, 297] width 669 height 19
drag, startPoint x: 341, startPoint y: 325, endPoint x: 409, endPoint y: 355, distance: 73.8
click at [409, 355] on div "eNPS NPS: -17 Hide details 21. I would recommend Xentral as a great place to wo…" at bounding box center [677, 276] width 701 height 416
click at [461, 380] on div "17 % 7 2 responses" at bounding box center [677, 377] width 669 height 19
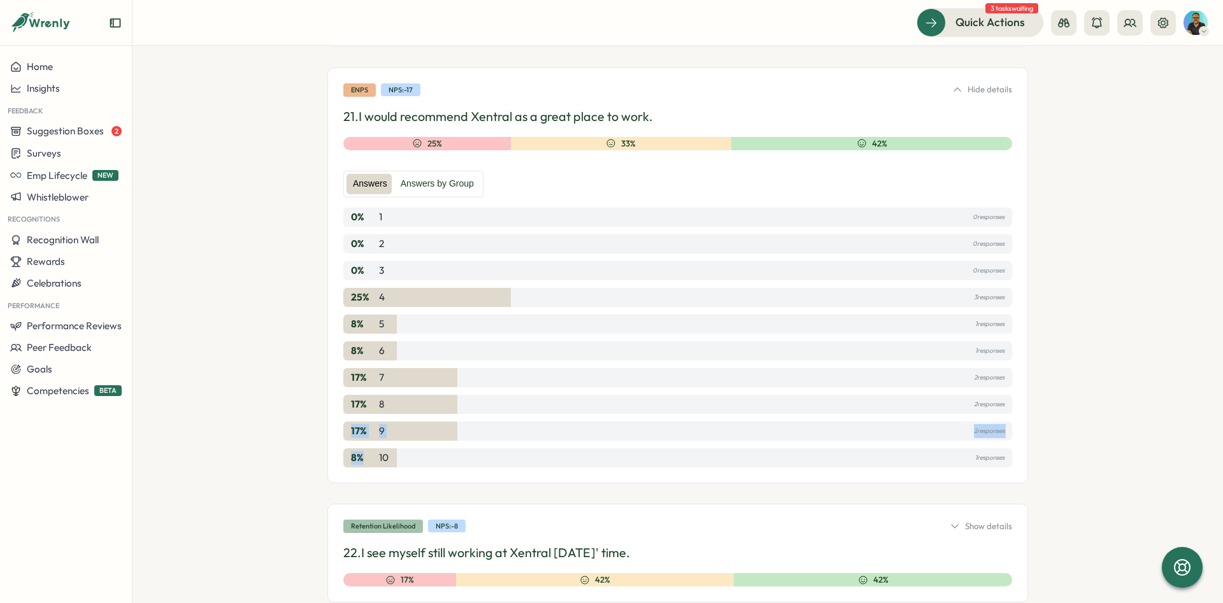
drag, startPoint x: 352, startPoint y: 435, endPoint x: 366, endPoint y: 464, distance: 32.5
click at [366, 441] on div "17 % 9 2 responses" at bounding box center [677, 431] width 669 height 19
drag, startPoint x: 406, startPoint y: 92, endPoint x: 423, endPoint y: 92, distance: 16.6
click at [423, 92] on div "eNPS NPS: -17 Hide details" at bounding box center [677, 89] width 669 height 13
click at [352, 404] on p "17 %" at bounding box center [363, 404] width 25 height 14
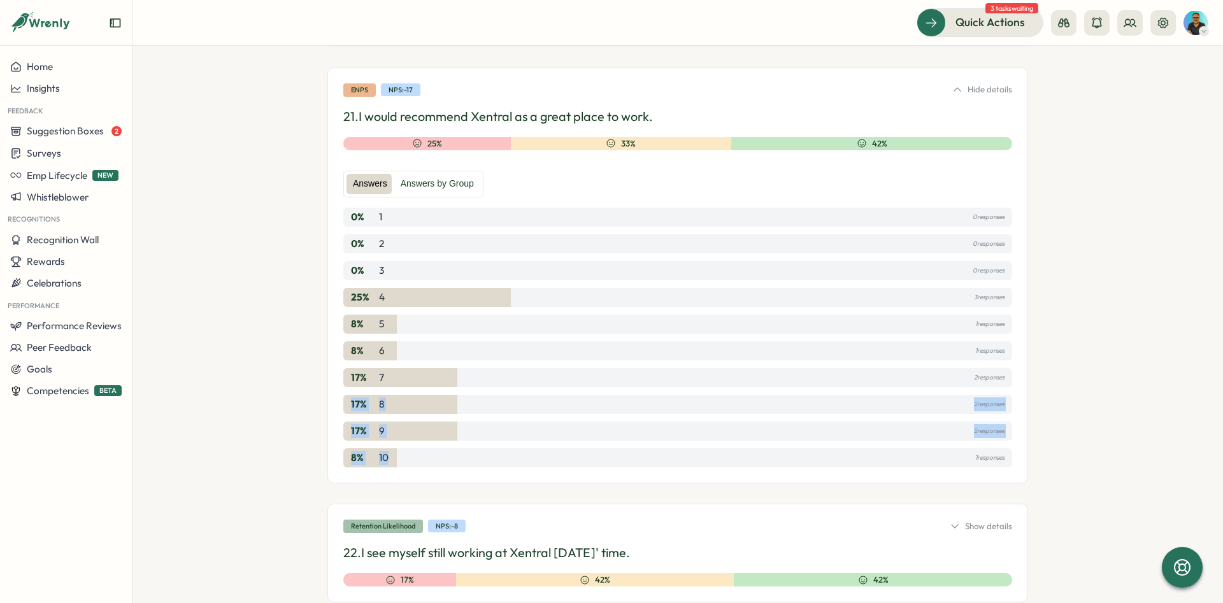
drag, startPoint x: 352, startPoint y: 404, endPoint x: 385, endPoint y: 450, distance: 57.5
click at [385, 414] on div "17 % 8 2 responses" at bounding box center [677, 404] width 669 height 19
click at [385, 450] on div "8 % 10 1 responses" at bounding box center [677, 457] width 669 height 19
drag, startPoint x: 349, startPoint y: 406, endPoint x: 395, endPoint y: 403, distance: 45.9
click at [395, 403] on div "17 % 8 2 responses" at bounding box center [677, 404] width 669 height 19
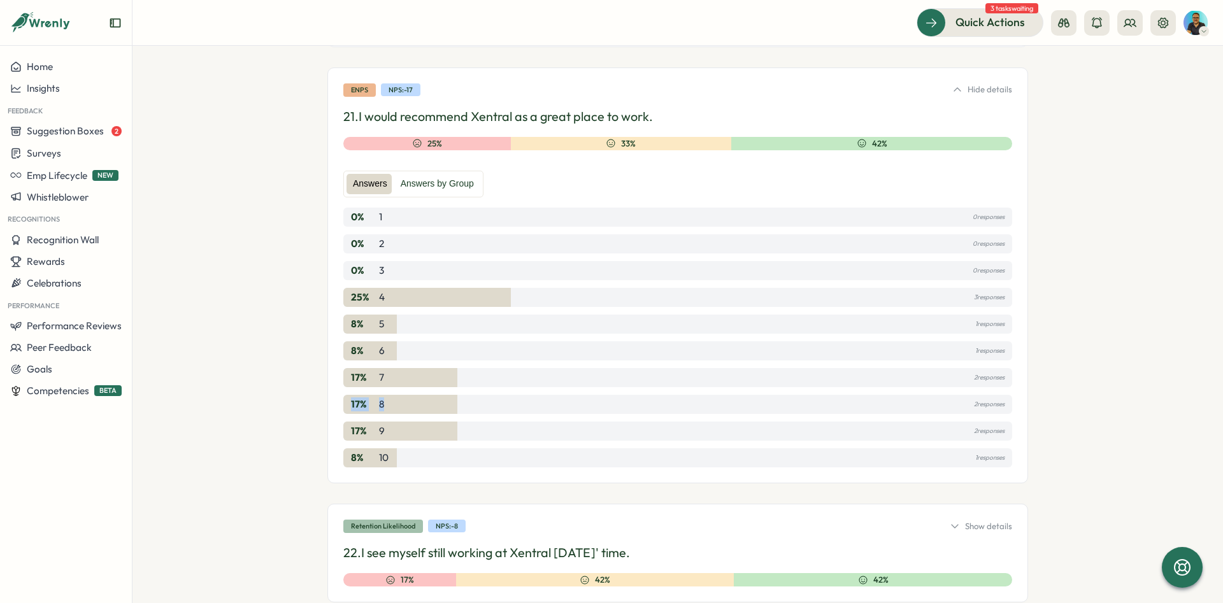
drag, startPoint x: 388, startPoint y: 89, endPoint x: 431, endPoint y: 85, distance: 43.5
click at [431, 85] on div "eNPS NPS: -17 Hide details" at bounding box center [677, 89] width 669 height 13
drag, startPoint x: 338, startPoint y: 457, endPoint x: 370, endPoint y: 446, distance: 34.2
click at [385, 456] on div "eNPS NPS: -17 Hide details 21. I would recommend Xentral as a great place to wo…" at bounding box center [677, 276] width 701 height 416
drag, startPoint x: 354, startPoint y: 430, endPoint x: 410, endPoint y: 464, distance: 65.2
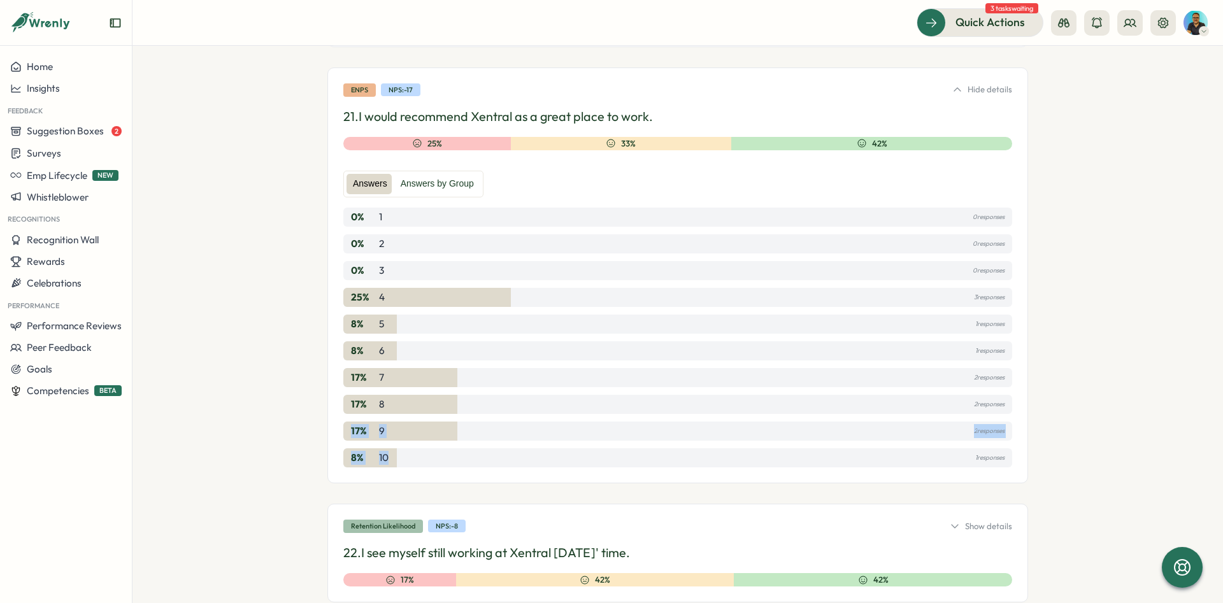
click at [410, 441] on div "17 % 9 2 responses" at bounding box center [677, 431] width 669 height 19
drag, startPoint x: 350, startPoint y: 296, endPoint x: 375, endPoint y: 296, distance: 24.8
click at [375, 296] on div "25 % 4 3 responses" at bounding box center [677, 297] width 669 height 19
drag, startPoint x: 355, startPoint y: 318, endPoint x: 366, endPoint y: 320, distance: 11.1
click at [366, 318] on div "8 % 5 1 responses" at bounding box center [677, 324] width 669 height 19
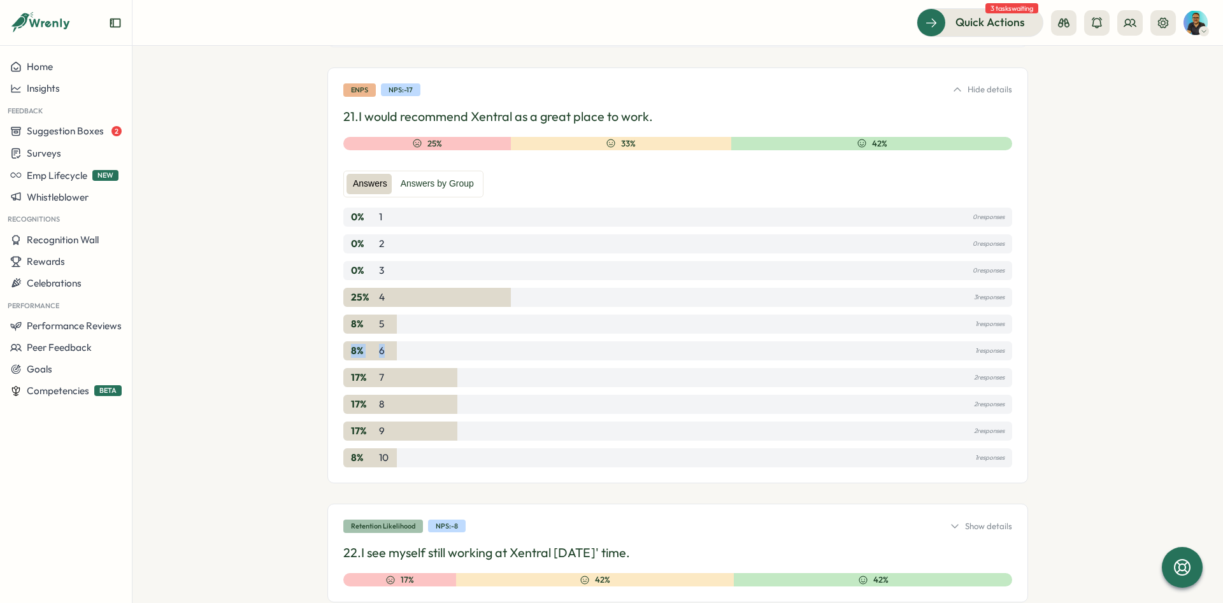
drag, startPoint x: 352, startPoint y: 345, endPoint x: 385, endPoint y: 346, distance: 33.1
click at [385, 346] on div "8 % 6 1 responses" at bounding box center [677, 350] width 669 height 19
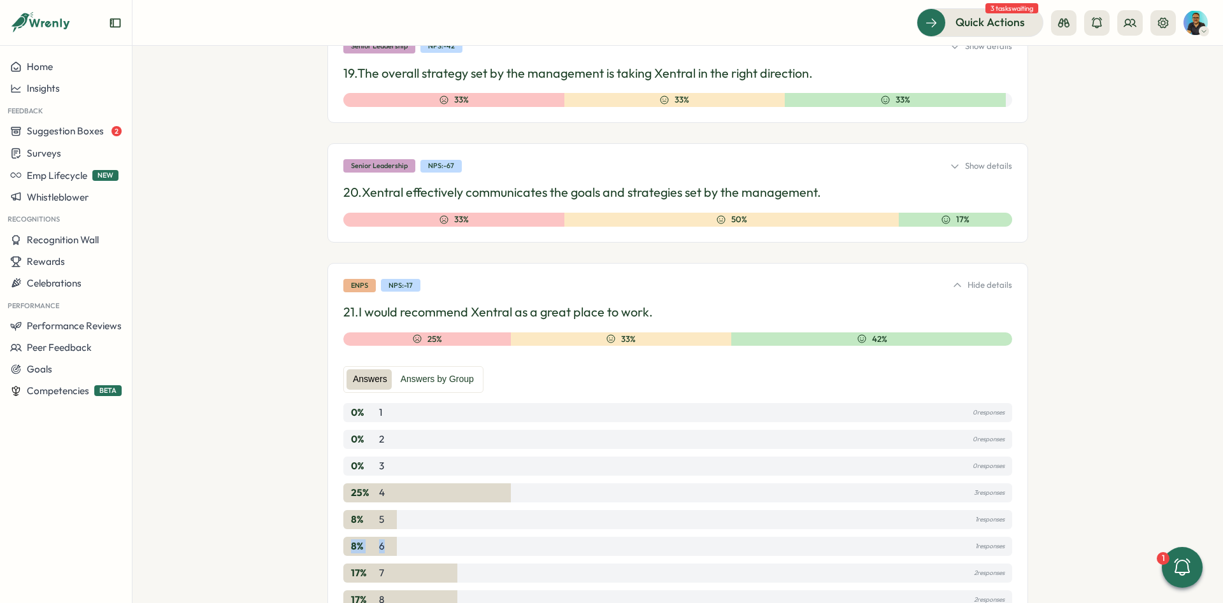
scroll to position [2737, 0]
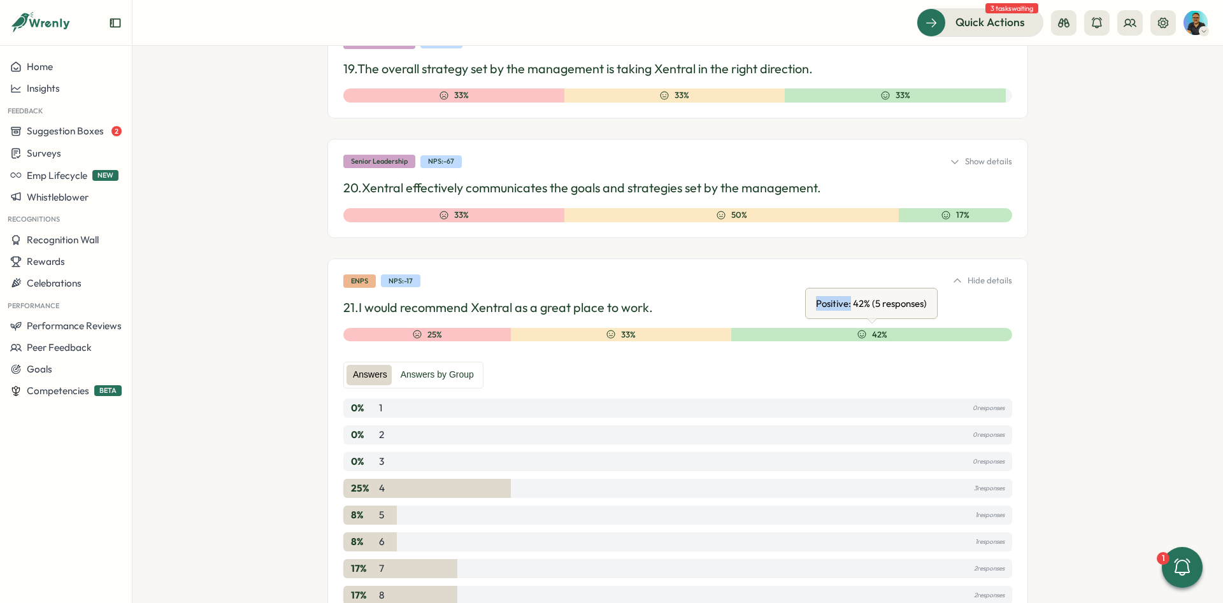
drag, startPoint x: 818, startPoint y: 306, endPoint x: 850, endPoint y: 308, distance: 32.5
click at [850, 308] on div "Positive: 42% (5 responses)" at bounding box center [871, 304] width 116 height 20
drag, startPoint x: 818, startPoint y: 310, endPoint x: 855, endPoint y: 304, distance: 37.3
click at [855, 304] on div "Positive: 42% (5 responses)" at bounding box center [871, 304] width 116 height 20
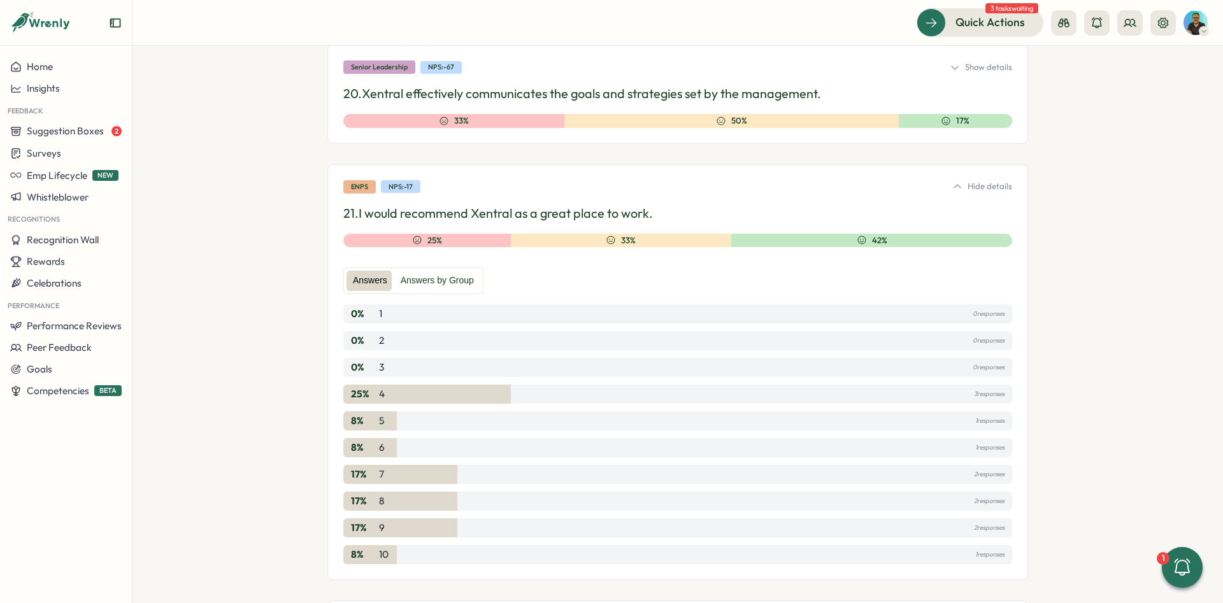
scroll to position [2832, 0]
drag, startPoint x: 818, startPoint y: 209, endPoint x: 855, endPoint y: 208, distance: 37.6
click at [855, 208] on div "Positive: 42% (5 responses)" at bounding box center [871, 208] width 116 height 20
click at [857, 208] on div "Positive: 42% (5 responses)" at bounding box center [871, 208] width 116 height 20
drag, startPoint x: 818, startPoint y: 206, endPoint x: 852, endPoint y: 210, distance: 34.7
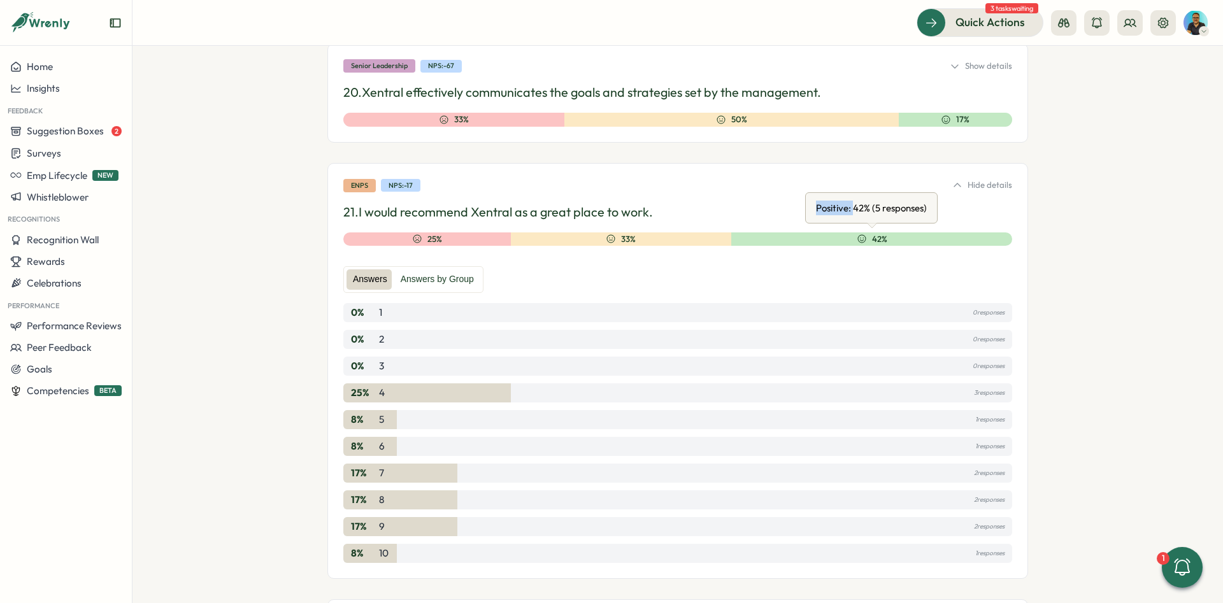
click at [852, 210] on div "Positive: 42% (5 responses)" at bounding box center [871, 208] width 116 height 20
click at [851, 207] on div "Positive: 42% (5 responses)" at bounding box center [871, 208] width 116 height 20
drag, startPoint x: 856, startPoint y: 207, endPoint x: 866, endPoint y: 207, distance: 9.6
click at [866, 207] on div "Positive: 42% (5 responses)" at bounding box center [871, 208] width 116 height 20
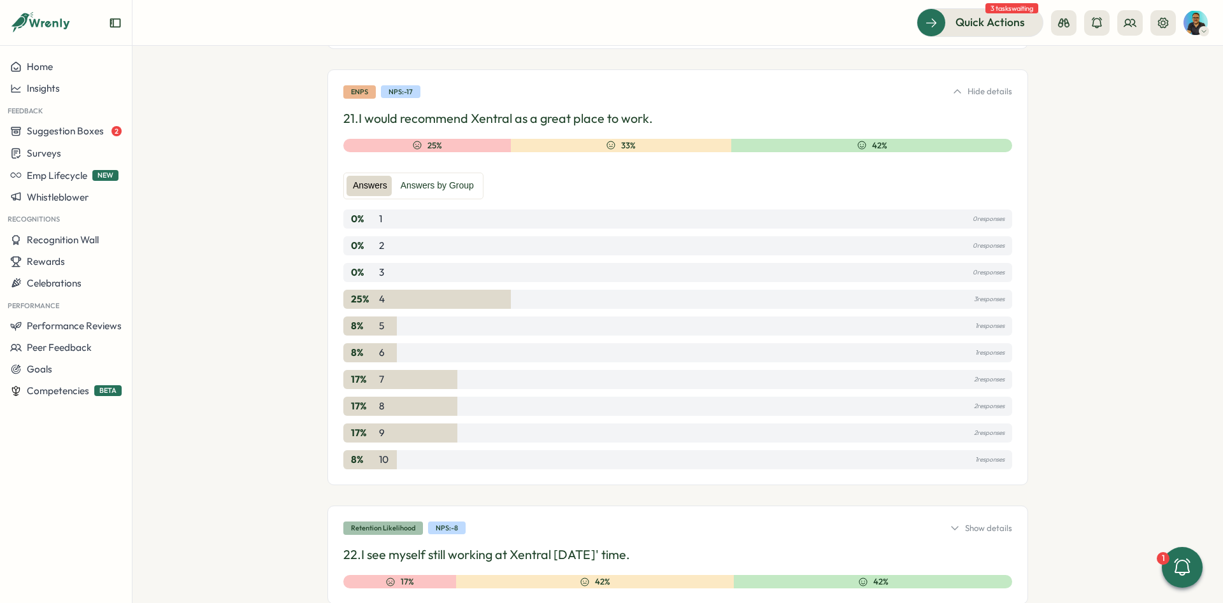
scroll to position [2928, 0]
drag, startPoint x: 350, startPoint y: 436, endPoint x: 367, endPoint y: 462, distance: 31.3
click at [367, 441] on div "17 % 9 2 responses" at bounding box center [677, 431] width 669 height 19
click at [1092, 325] on section "Surveys Insights Test Leapsome Alternative Live Anonymous Mandatory to answer M…" at bounding box center [677, 324] width 1090 height 557
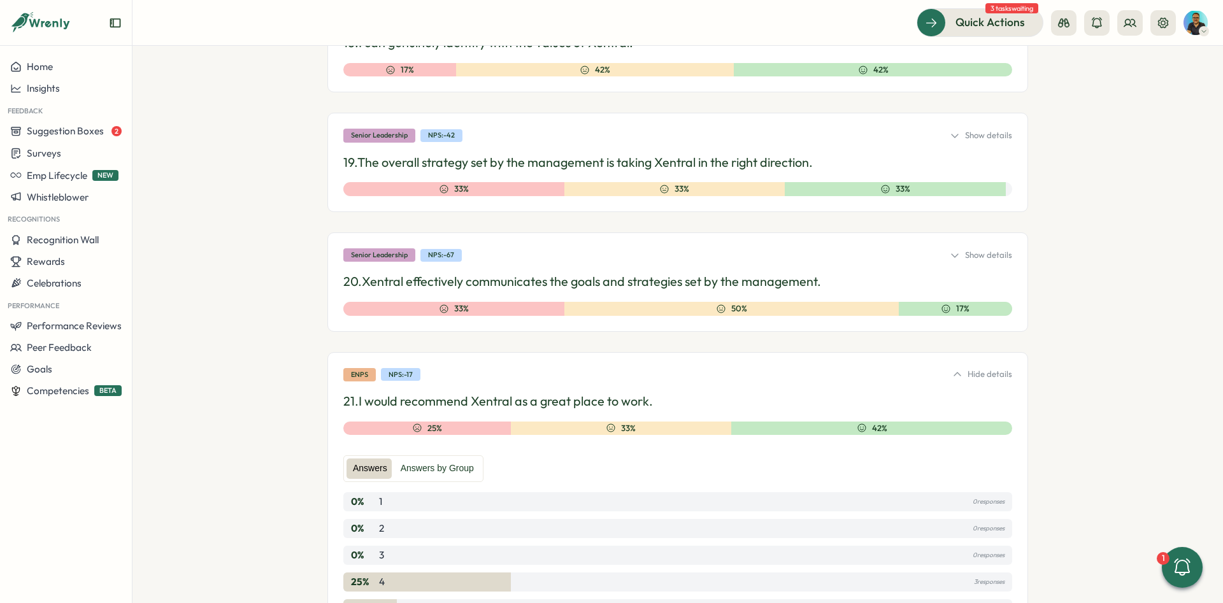
scroll to position [2641, 0]
drag, startPoint x: 1005, startPoint y: 252, endPoint x: 994, endPoint y: 258, distance: 12.8
click at [1005, 252] on div "Show details" at bounding box center [981, 257] width 62 height 11
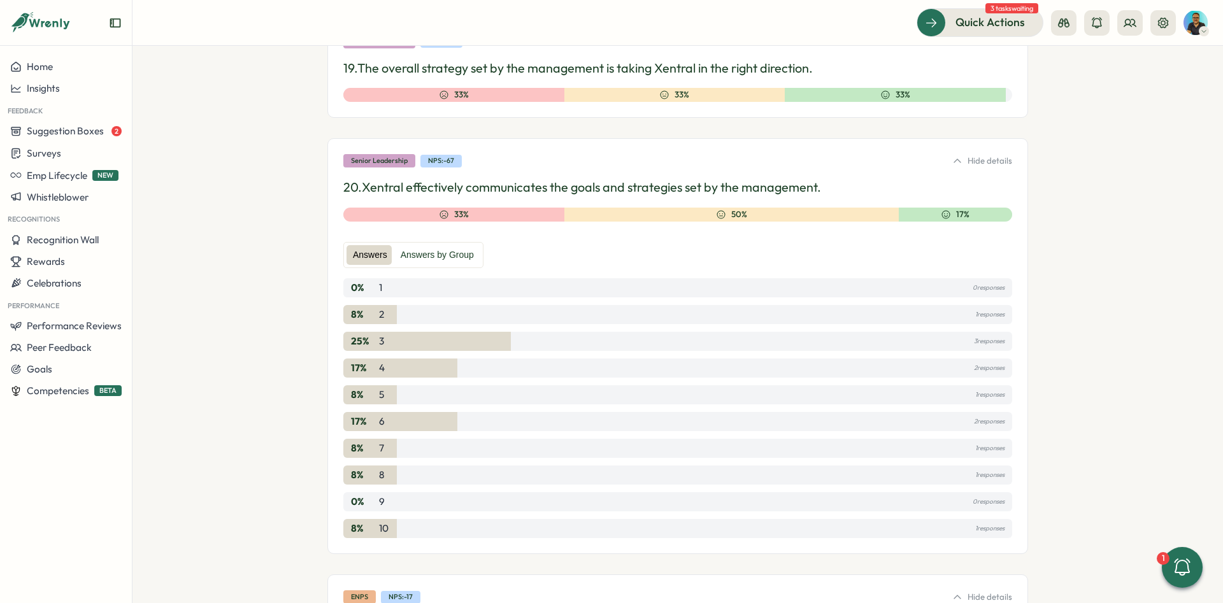
scroll to position [2737, 0]
drag, startPoint x: 347, startPoint y: 162, endPoint x: 406, endPoint y: 164, distance: 58.6
click at [406, 163] on div "Senior Leadership" at bounding box center [379, 161] width 72 height 13
drag, startPoint x: 330, startPoint y: 467, endPoint x: 408, endPoint y: 534, distance: 102.9
click at [408, 534] on div "Senior Leadership NPS: -67 Hide details 20. Xentral effectively communicates th…" at bounding box center [677, 347] width 701 height 416
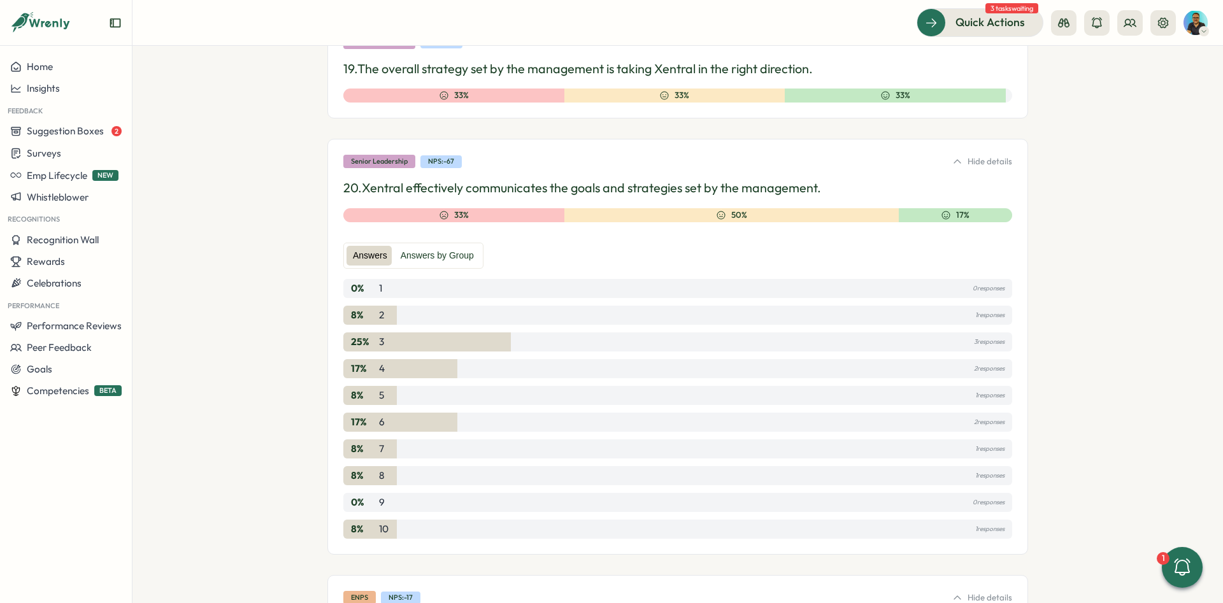
drag, startPoint x: 488, startPoint y: 169, endPoint x: 446, endPoint y: 160, distance: 43.1
click at [436, 163] on div "Senior Leadership NPS: -67 Hide details 20. Xentral effectively communicates th…" at bounding box center [677, 347] width 701 height 416
click at [984, 152] on div "Senior Leadership NPS: -67 Hide details 20. Xentral effectively communicates th…" at bounding box center [677, 347] width 701 height 416
click at [988, 160] on div "Hide details" at bounding box center [982, 161] width 60 height 11
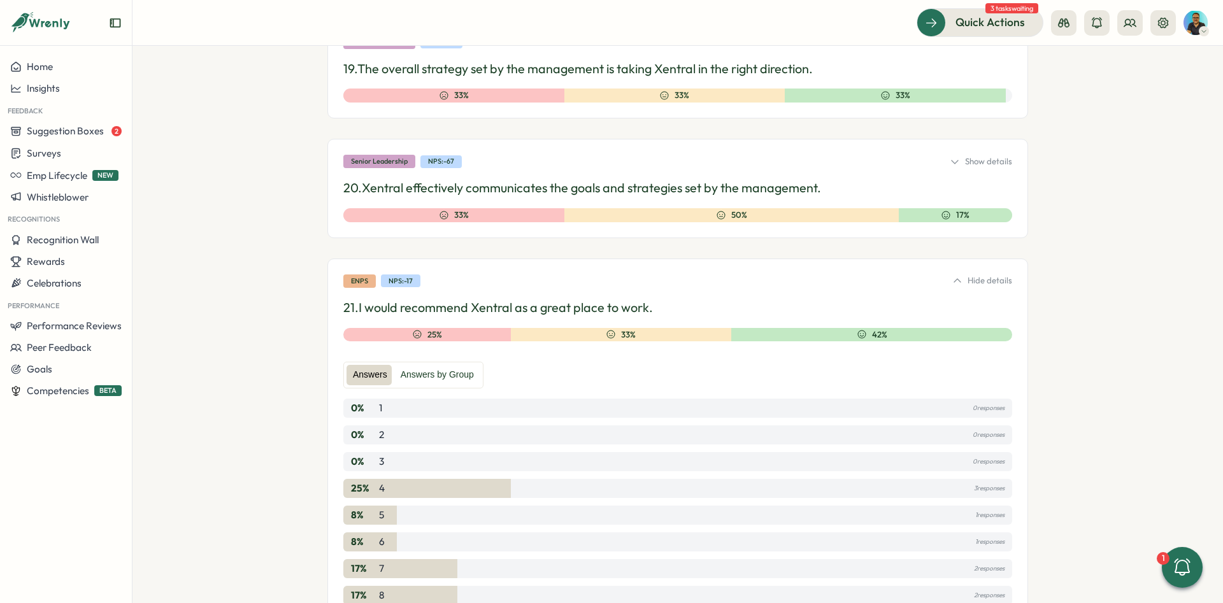
click at [978, 278] on div "Hide details" at bounding box center [982, 280] width 60 height 11
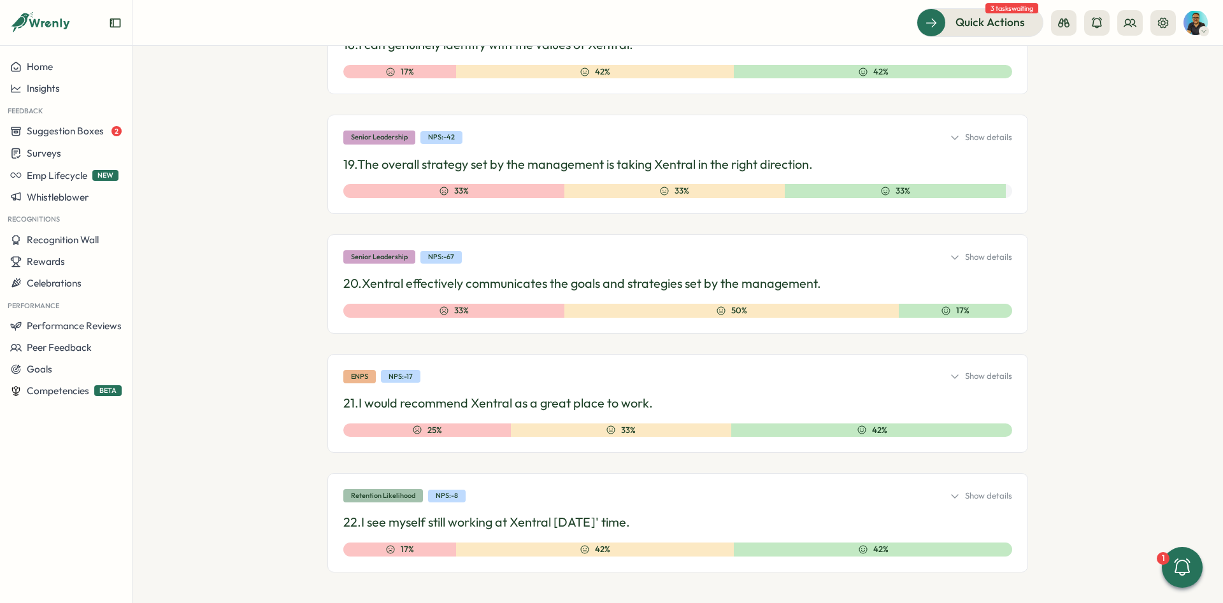
click at [976, 374] on div "Show details" at bounding box center [981, 376] width 62 height 11
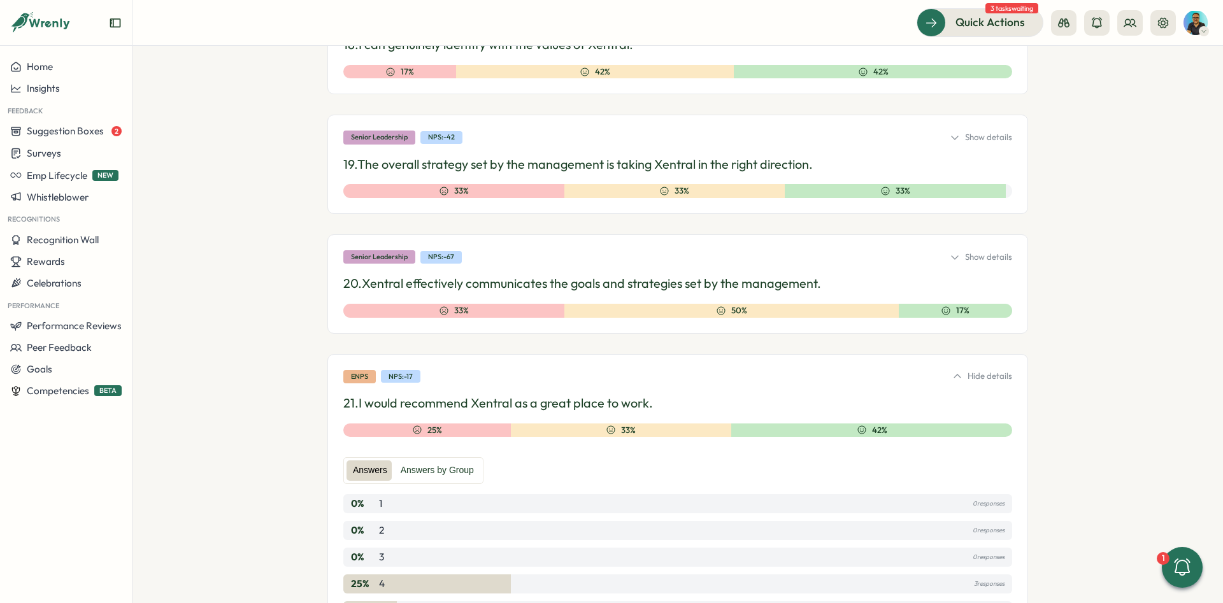
click at [972, 254] on div "Show details" at bounding box center [981, 257] width 62 height 11
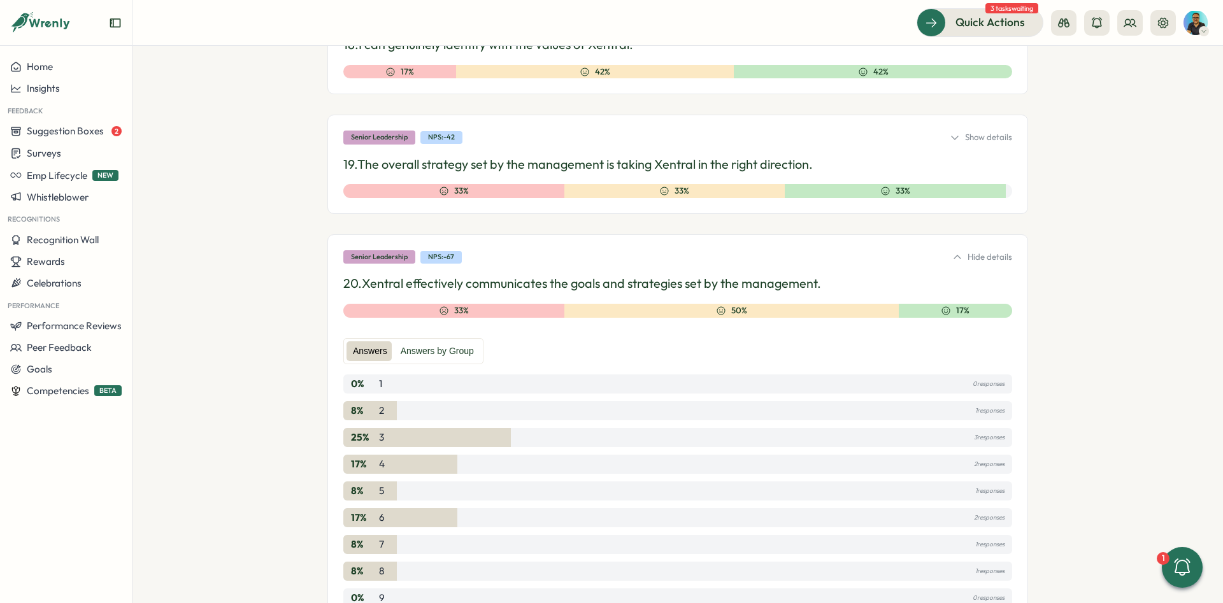
drag, startPoint x: 481, startPoint y: 259, endPoint x: 437, endPoint y: 259, distance: 44.0
click at [432, 259] on div "Senior Leadership NPS: -67 Hide details" at bounding box center [677, 256] width 669 height 13
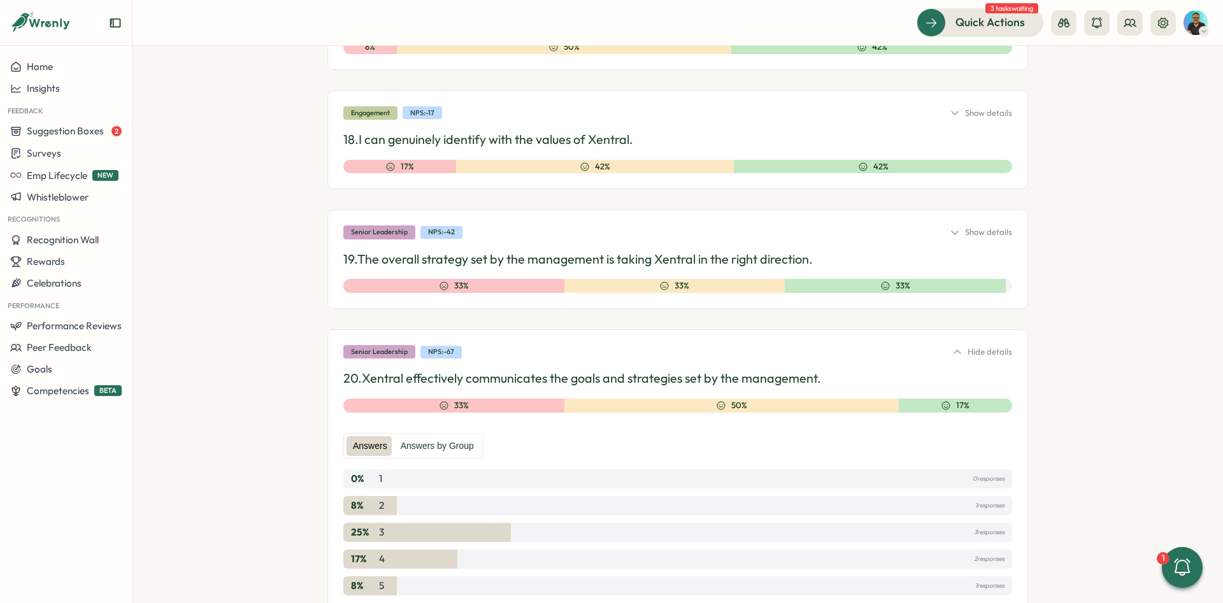
scroll to position [2546, 0]
drag, startPoint x: 418, startPoint y: 233, endPoint x: 450, endPoint y: 234, distance: 31.2
click at [450, 234] on div "NPS: -42" at bounding box center [441, 233] width 42 height 13
click at [1000, 348] on div "Hide details" at bounding box center [982, 352] width 60 height 11
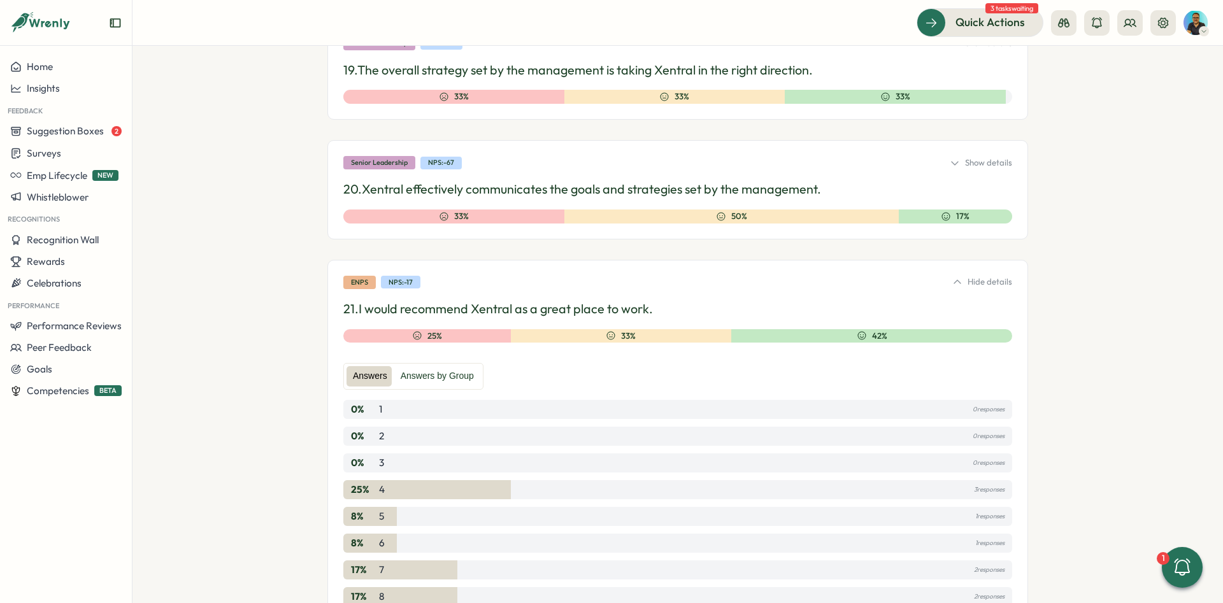
scroll to position [2737, 0]
click at [948, 283] on div "eNPS NPS: -17 Hide details" at bounding box center [677, 281] width 669 height 13
click at [958, 281] on icon at bounding box center [957, 281] width 10 height 10
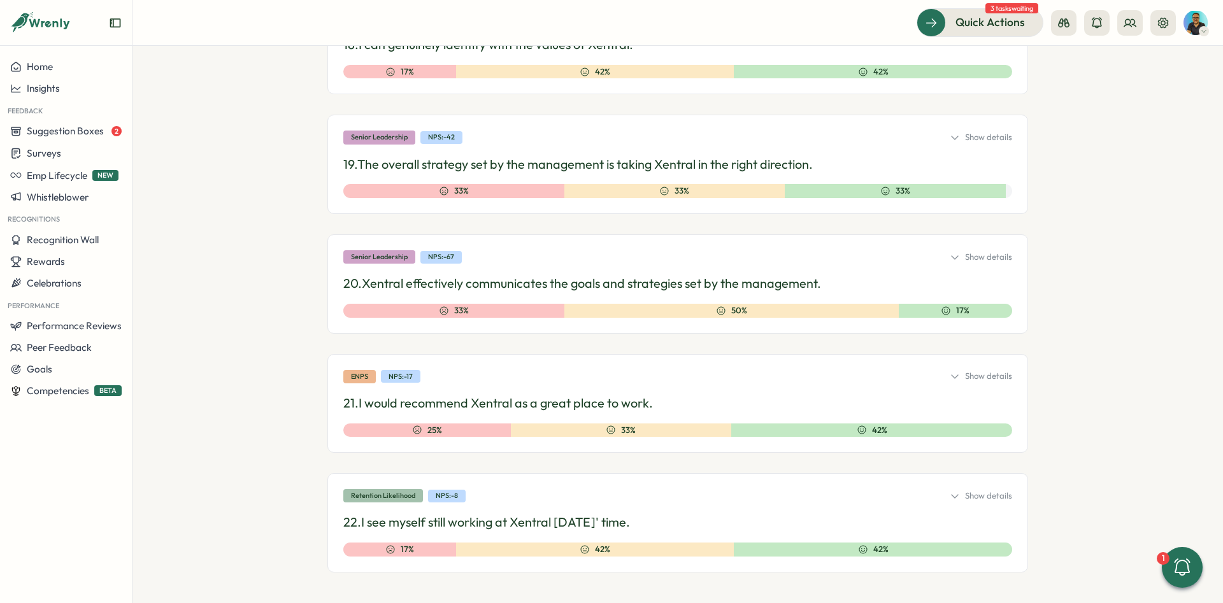
click at [1011, 374] on div "Show details" at bounding box center [981, 376] width 62 height 11
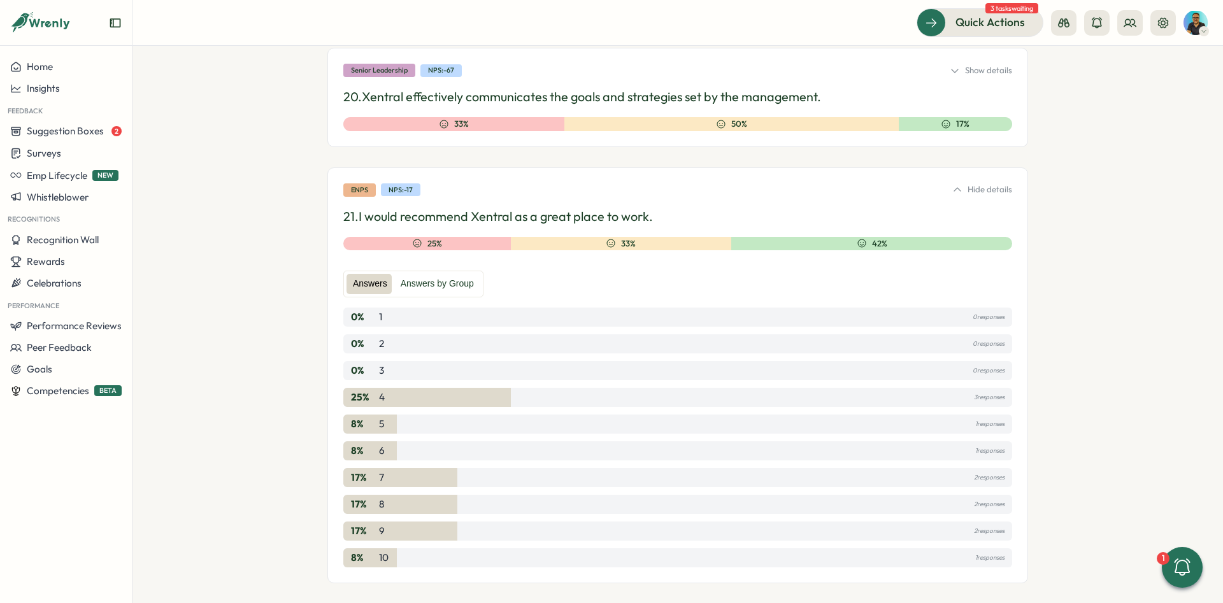
scroll to position [2832, 0]
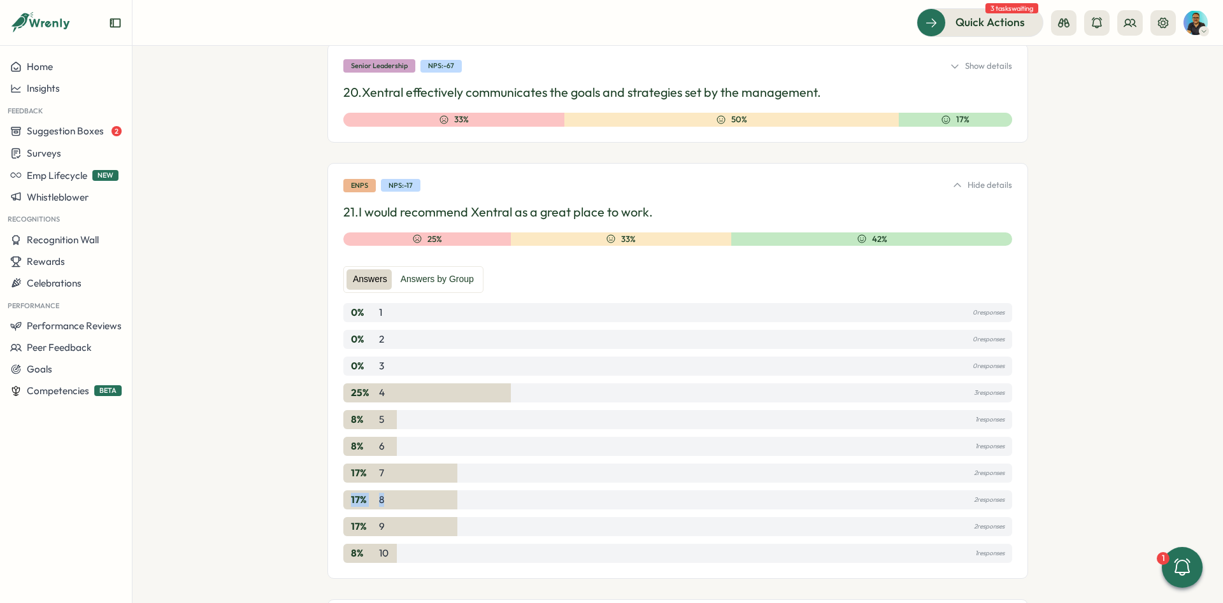
drag, startPoint x: 350, startPoint y: 498, endPoint x: 402, endPoint y: 501, distance: 51.7
click at [402, 501] on div "17 % 8 2 responses" at bounding box center [677, 499] width 669 height 19
click at [413, 180] on div "NPS: -17" at bounding box center [400, 185] width 39 height 13
drag, startPoint x: 595, startPoint y: 236, endPoint x: 683, endPoint y: 239, distance: 88.6
click at [684, 239] on div "33%" at bounding box center [621, 239] width 221 height 14
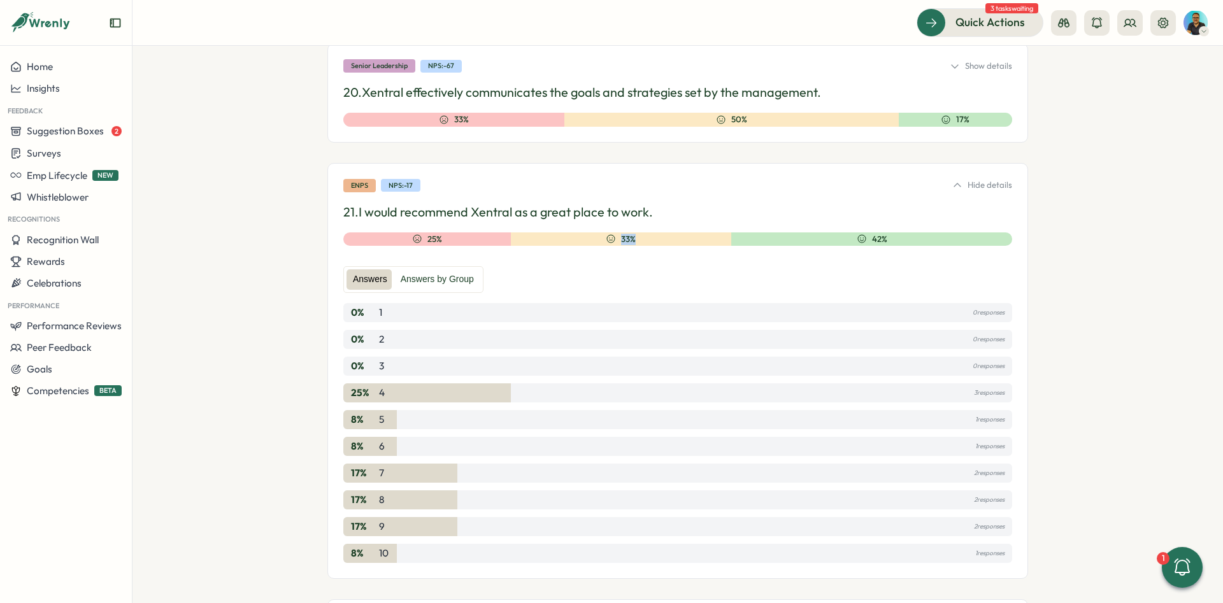
drag, startPoint x: 620, startPoint y: 240, endPoint x: 611, endPoint y: 240, distance: 8.9
click at [611, 240] on div "33%" at bounding box center [621, 239] width 221 height 14
click at [652, 241] on div "33%" at bounding box center [621, 239] width 221 height 14
drag, startPoint x: 650, startPoint y: 242, endPoint x: 603, endPoint y: 241, distance: 46.5
click at [603, 241] on div "33%" at bounding box center [621, 239] width 221 height 14
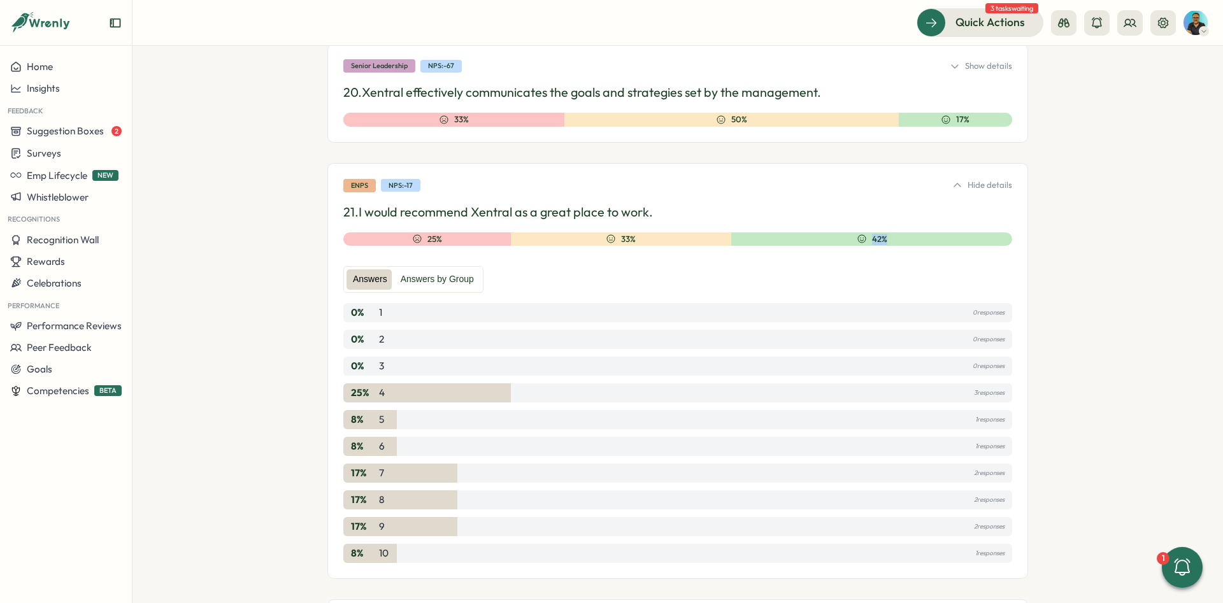
drag, startPoint x: 890, startPoint y: 239, endPoint x: 845, endPoint y: 241, distance: 45.9
click at [845, 241] on div "42%" at bounding box center [871, 239] width 281 height 14
drag, startPoint x: 367, startPoint y: 501, endPoint x: 345, endPoint y: 503, distance: 22.4
click at [346, 503] on div "17 % 8 2 responses" at bounding box center [677, 499] width 669 height 19
drag, startPoint x: 339, startPoint y: 493, endPoint x: 347, endPoint y: 496, distance: 8.7
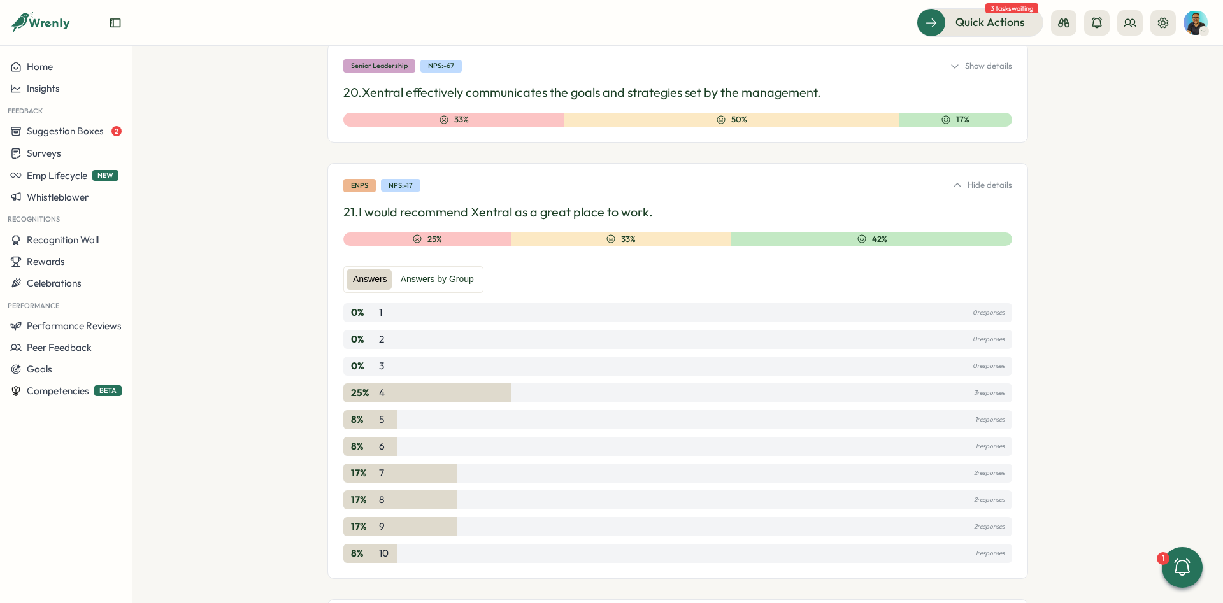
click at [339, 493] on div "eNPS NPS: -17 Hide details 21. I would recommend Xentral as a great place to wo…" at bounding box center [677, 371] width 701 height 416
drag, startPoint x: 347, startPoint y: 496, endPoint x: 391, endPoint y: 554, distance: 73.2
click at [391, 554] on div "eNPS NPS: -17 Hide details 21. I would recommend Xentral as a great place to wo…" at bounding box center [677, 371] width 701 height 416
click at [841, 232] on div "eNPS NPS: -17 Hide details 21. I would recommend Xentral as a great place to wo…" at bounding box center [677, 371] width 701 height 416
drag, startPoint x: 891, startPoint y: 245, endPoint x: 931, endPoint y: 244, distance: 40.1
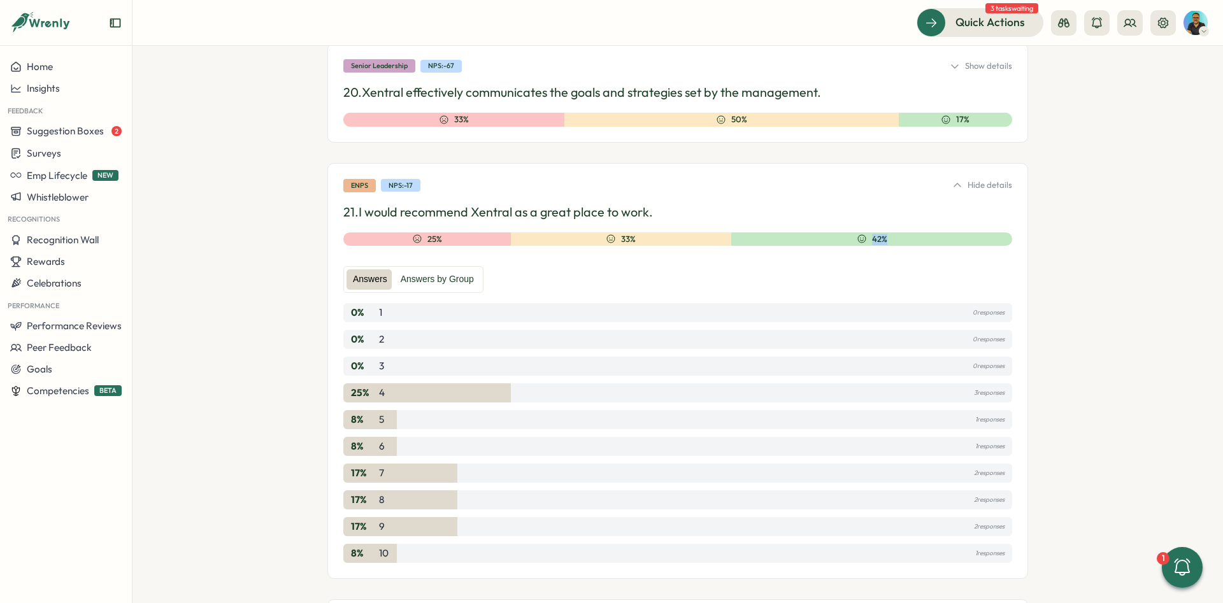
click at [931, 244] on div "42%" at bounding box center [871, 239] width 281 height 14
